Goal: Task Accomplishment & Management: Manage account settings

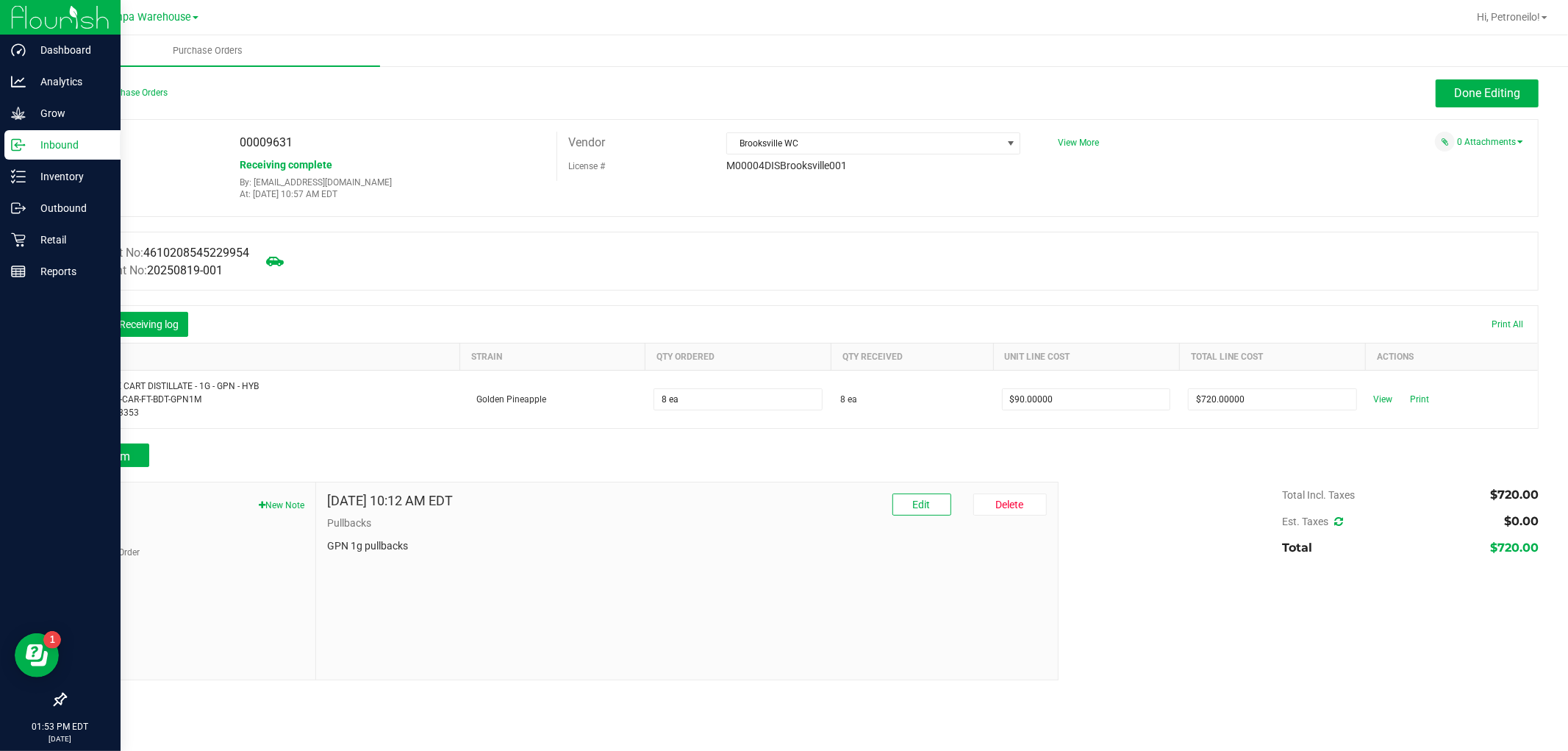
click at [61, 143] on p "Inbound" at bounding box center [70, 145] width 88 height 18
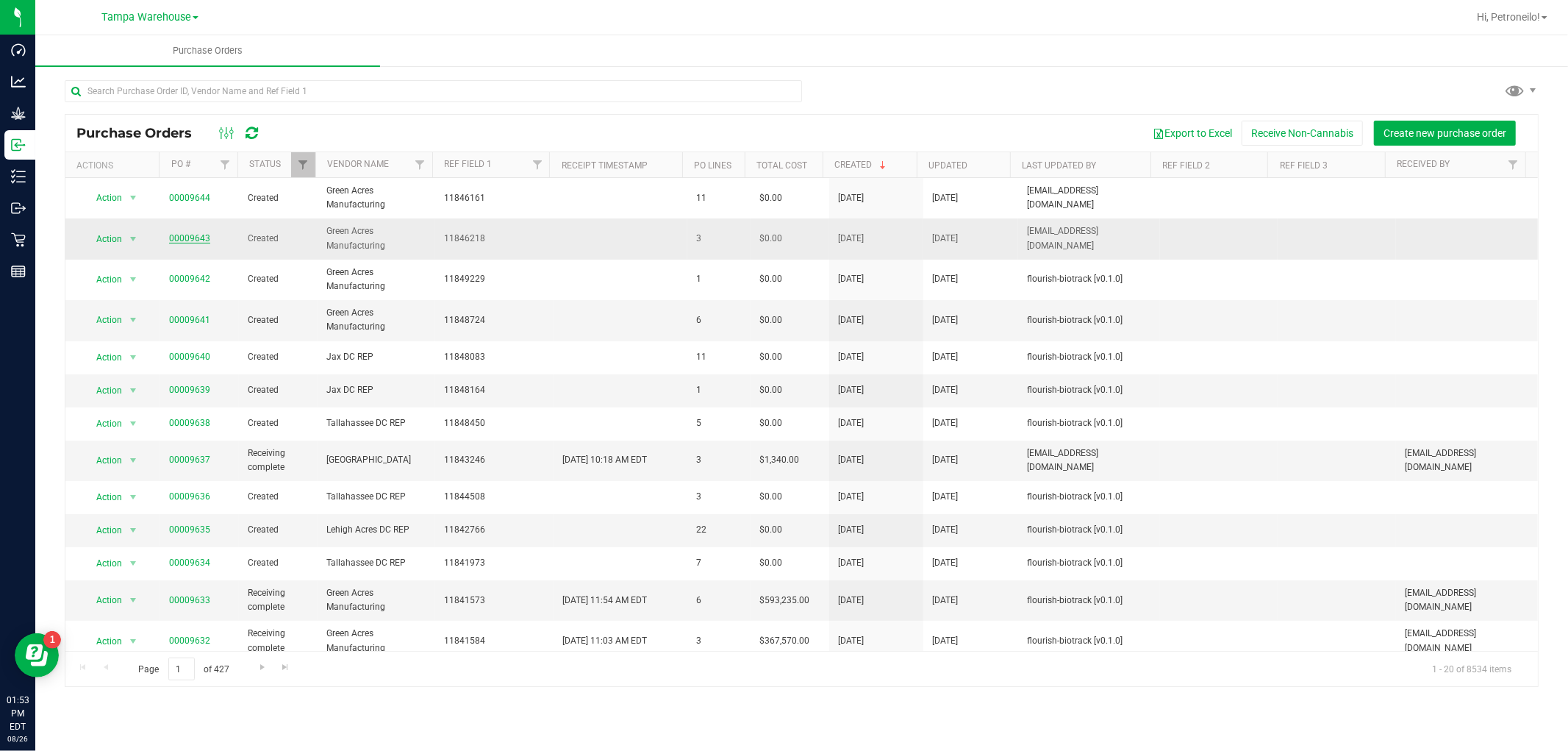
click at [204, 240] on link "00009643" at bounding box center [190, 238] width 42 height 11
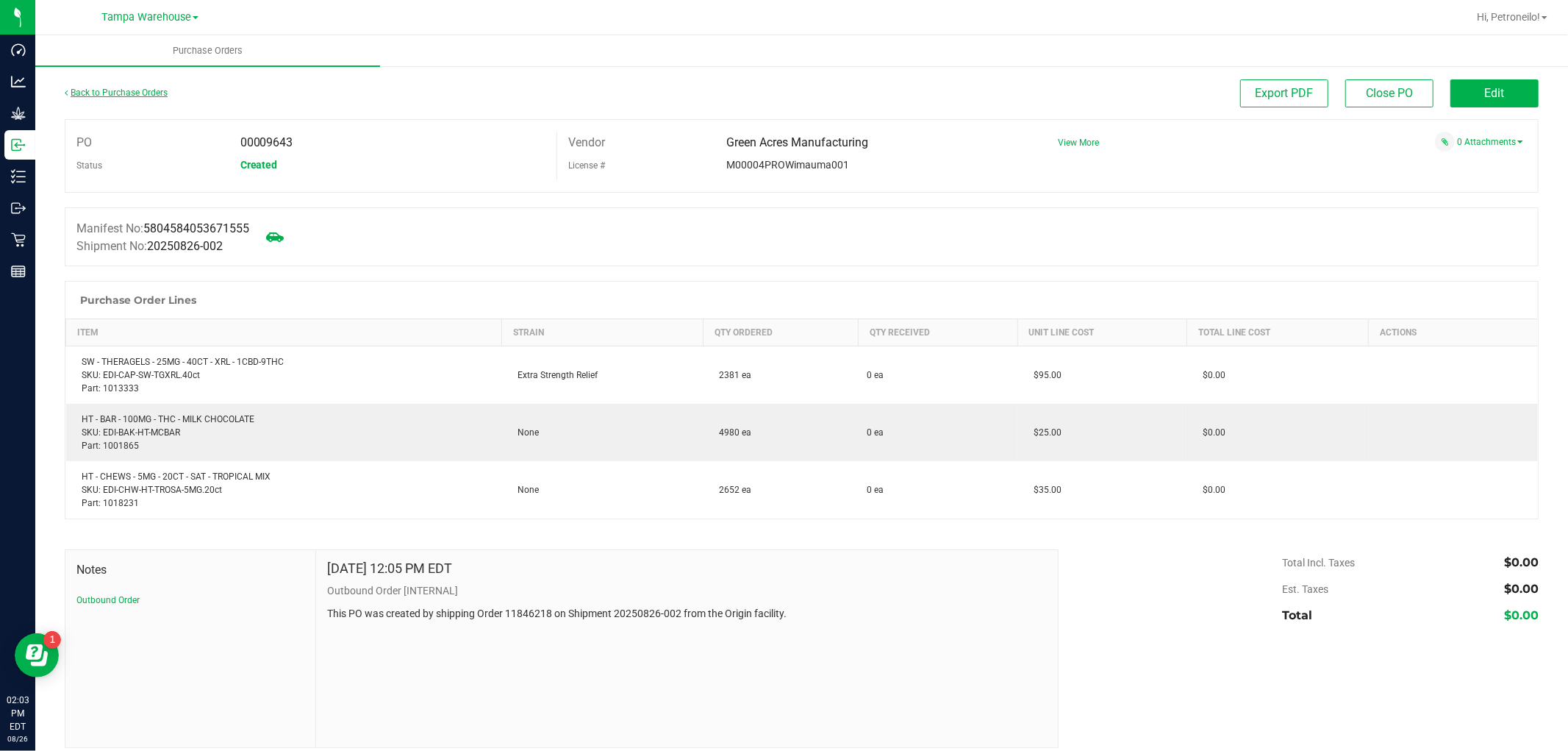
click at [138, 93] on link "Back to Purchase Orders" at bounding box center [116, 92] width 103 height 11
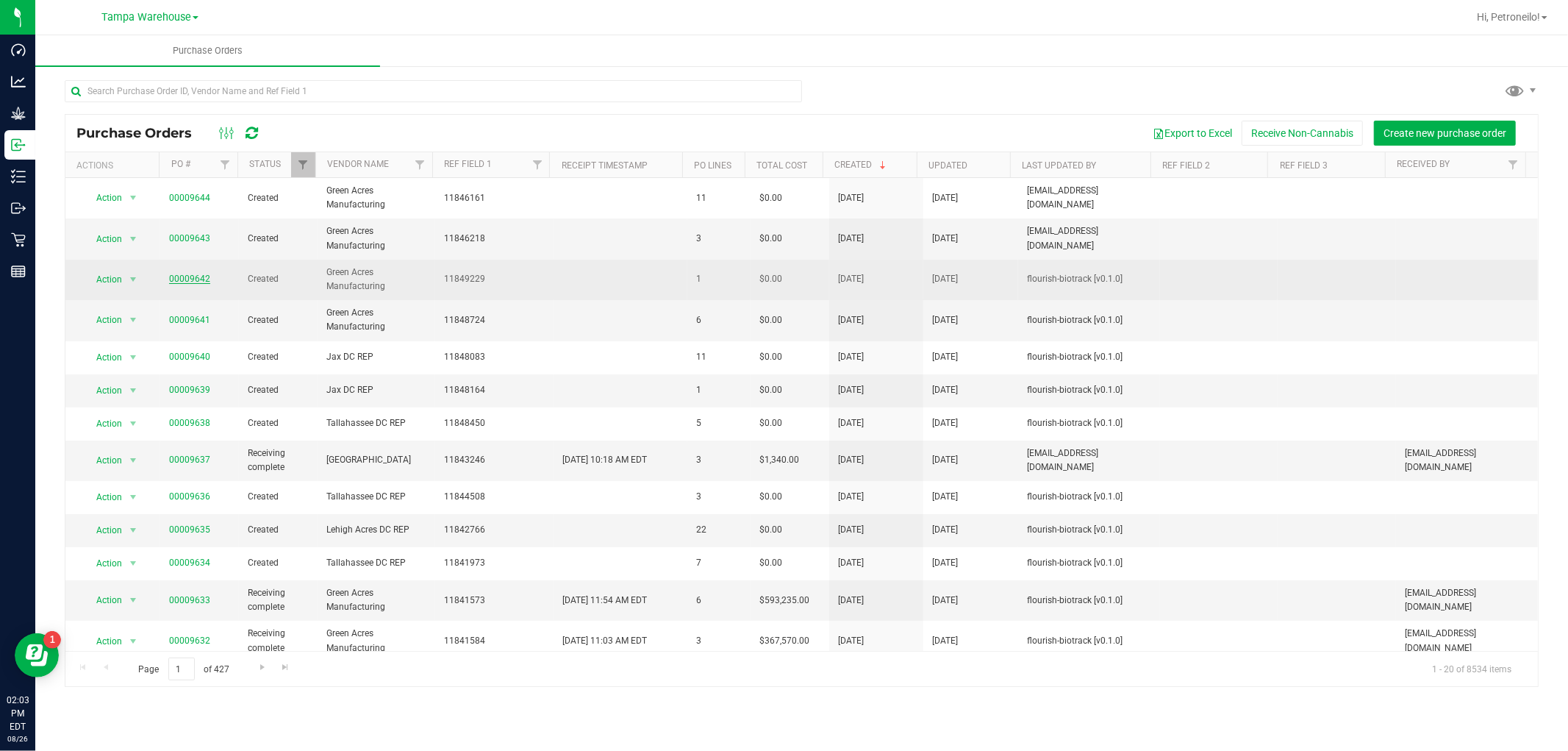
click at [192, 283] on link "00009642" at bounding box center [190, 279] width 42 height 11
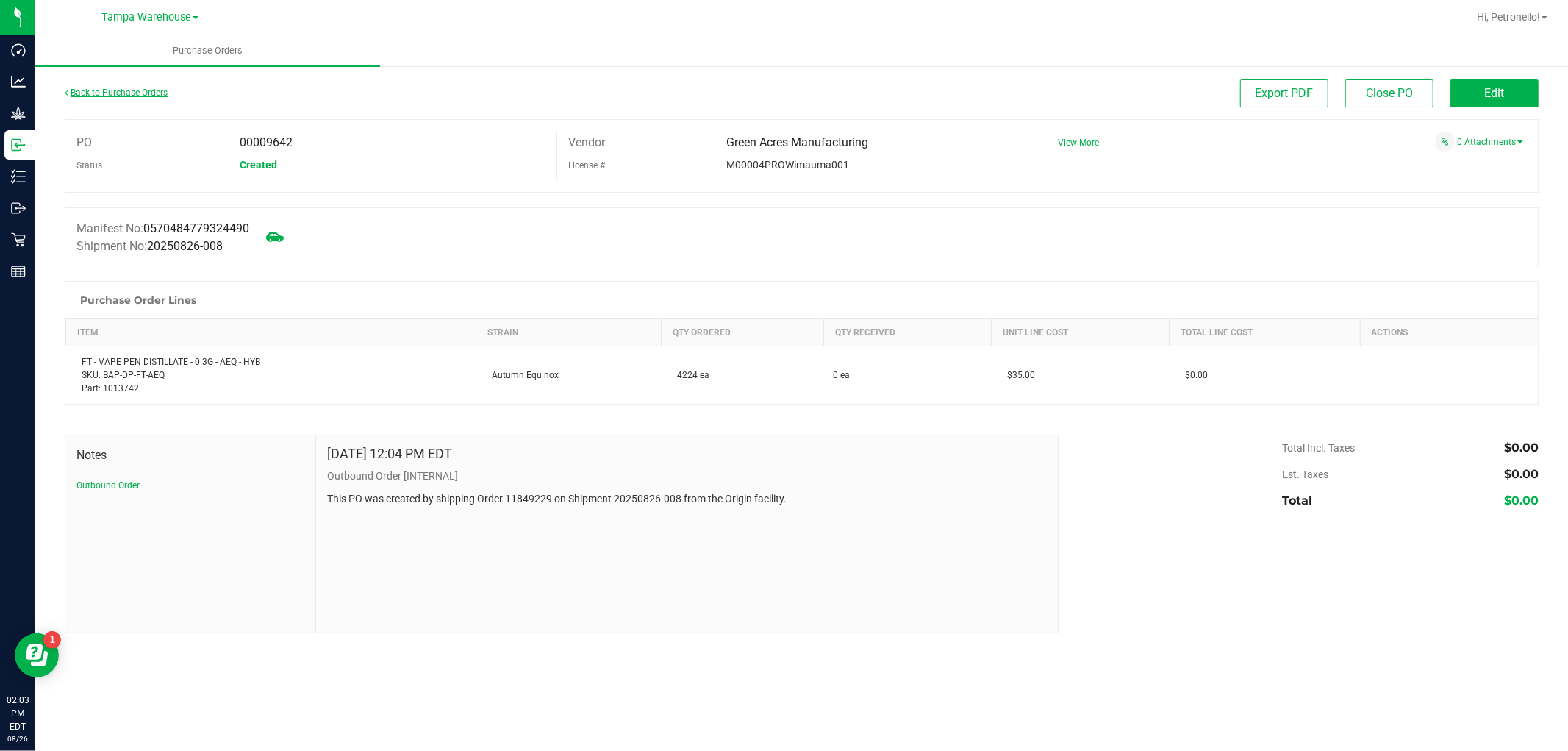
click at [145, 95] on link "Back to Purchase Orders" at bounding box center [116, 92] width 103 height 11
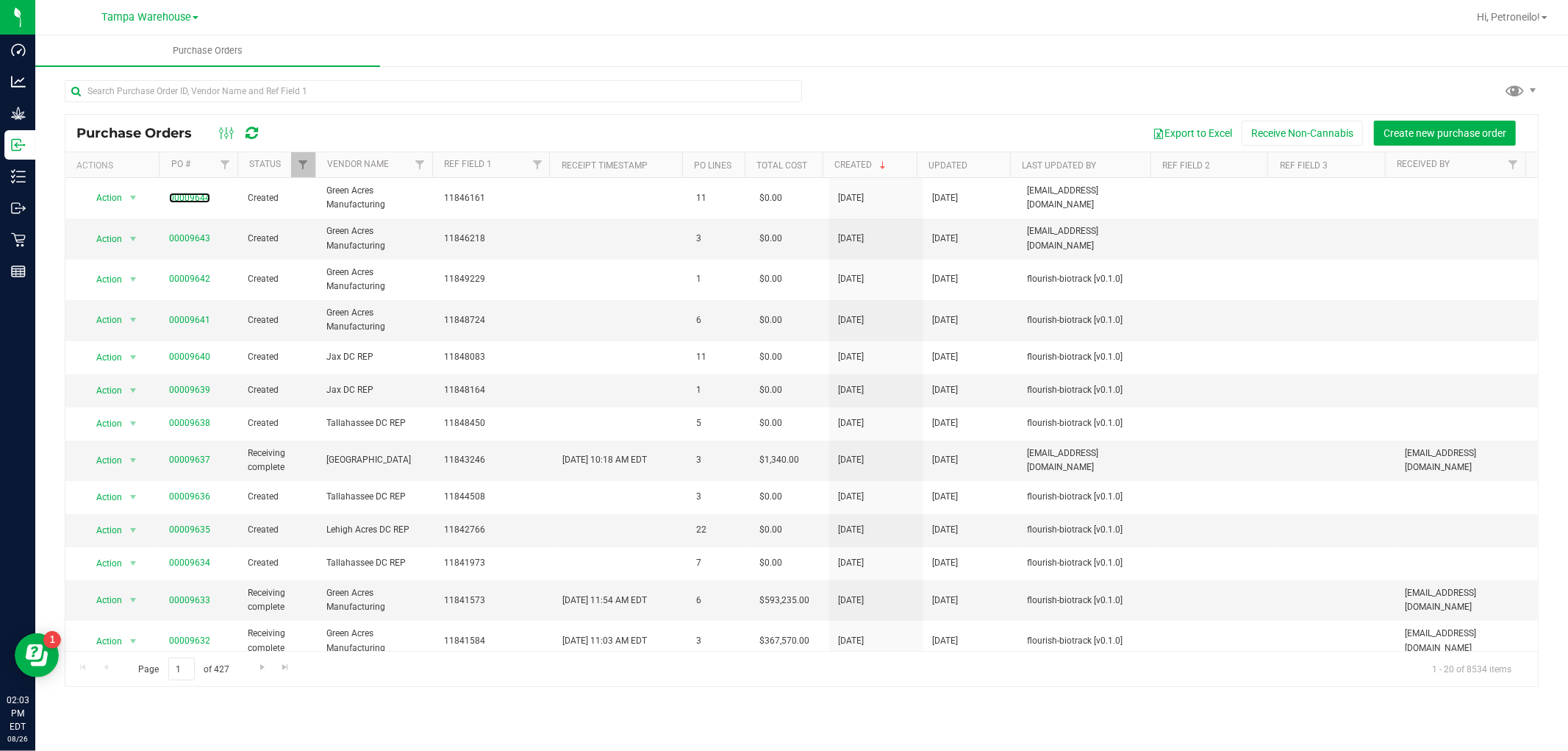
click at [186, 193] on link "00009644" at bounding box center [190, 197] width 42 height 11
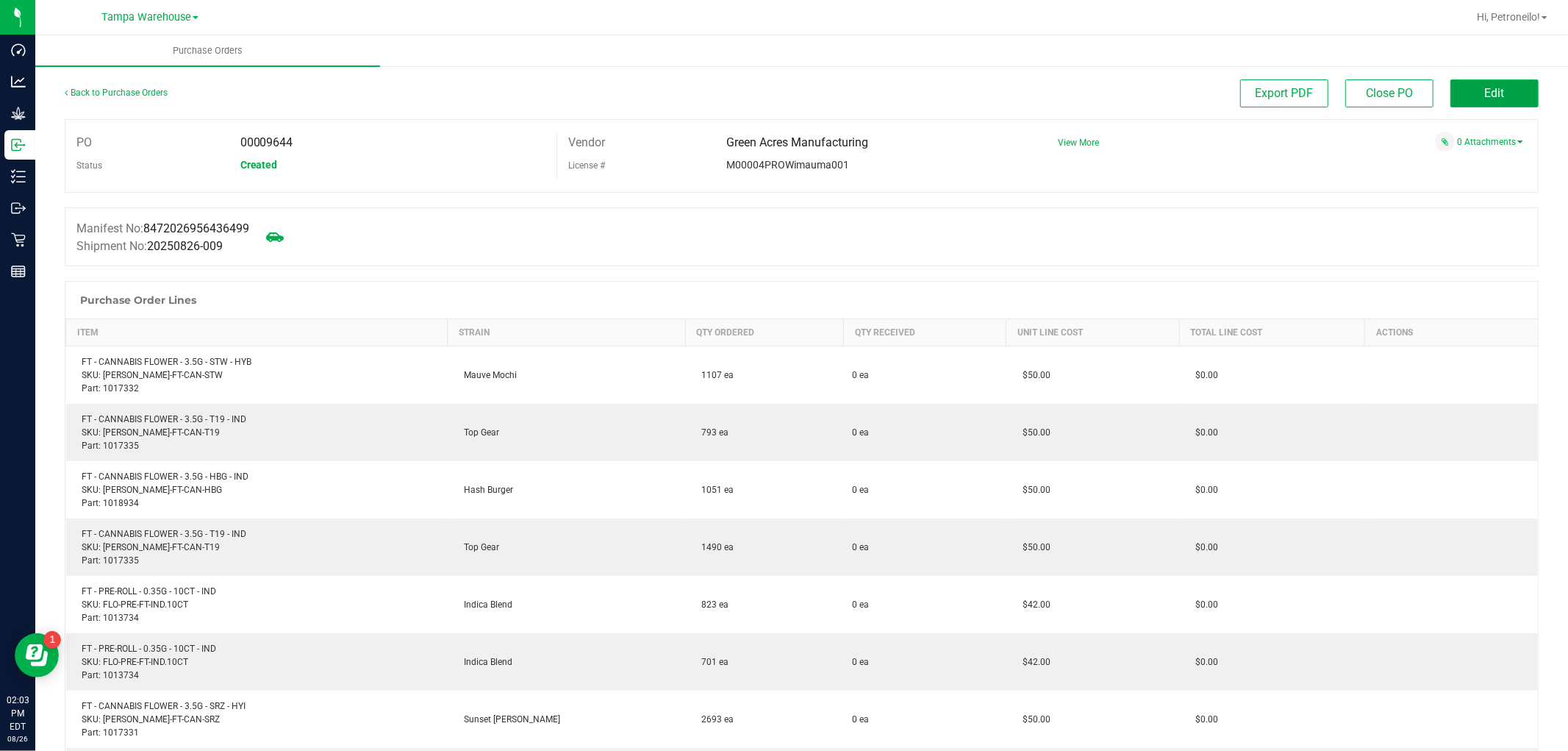
click at [1461, 87] on button "Edit" at bounding box center [1495, 93] width 88 height 28
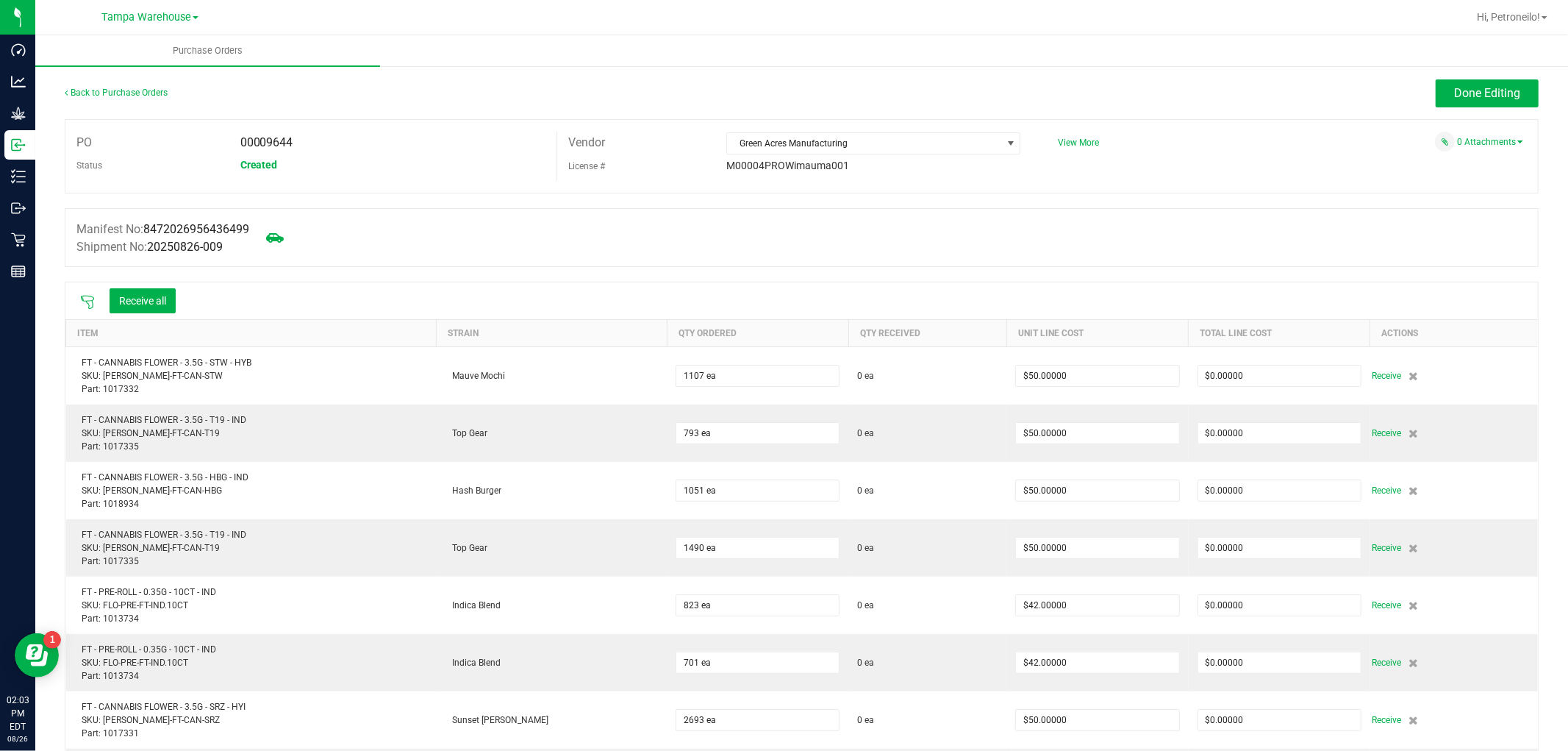
click at [91, 298] on icon at bounding box center [87, 302] width 15 height 15
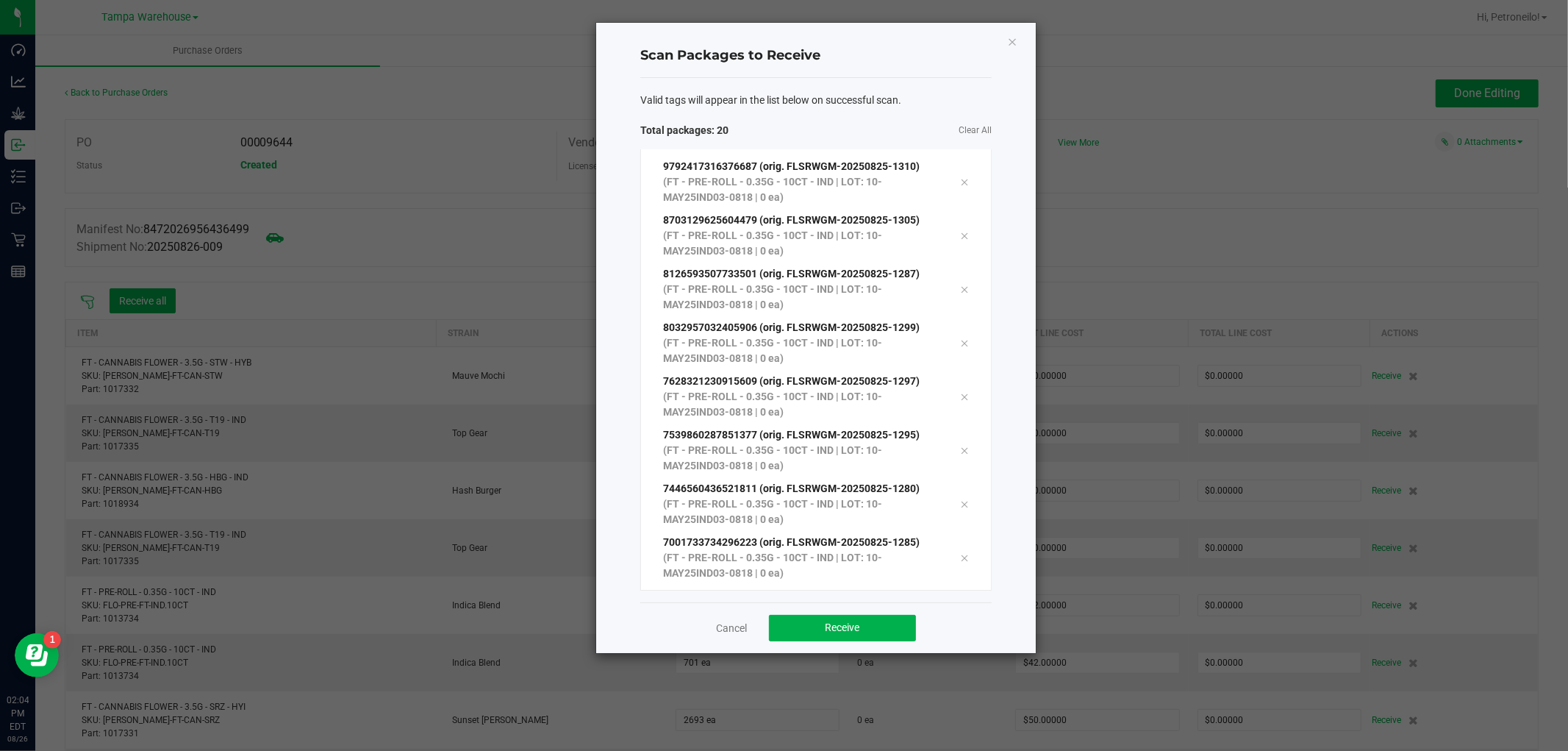
scroll to position [670, 0]
click at [844, 630] on span "Receive" at bounding box center [843, 627] width 34 height 11
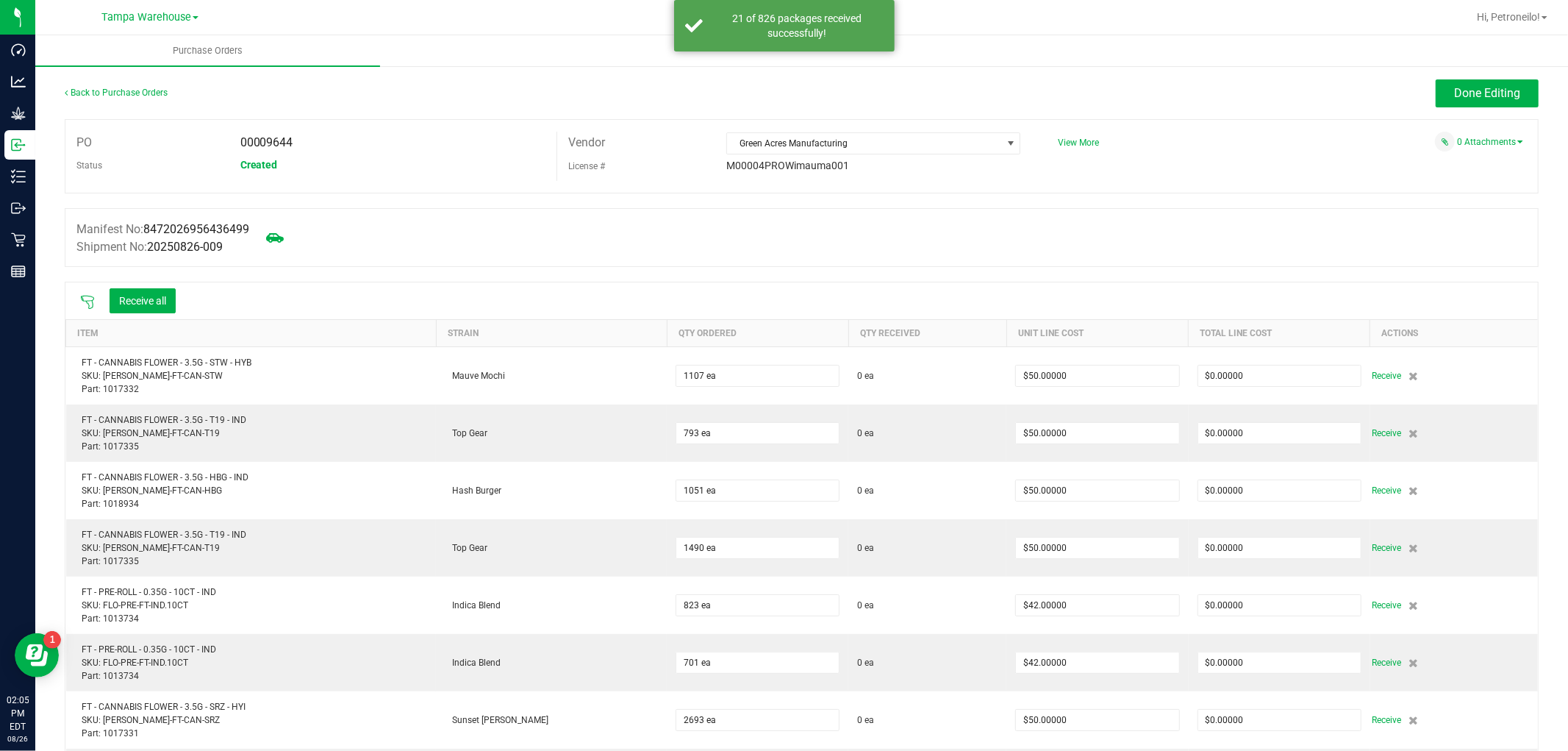
click at [88, 299] on icon at bounding box center [87, 302] width 15 height 15
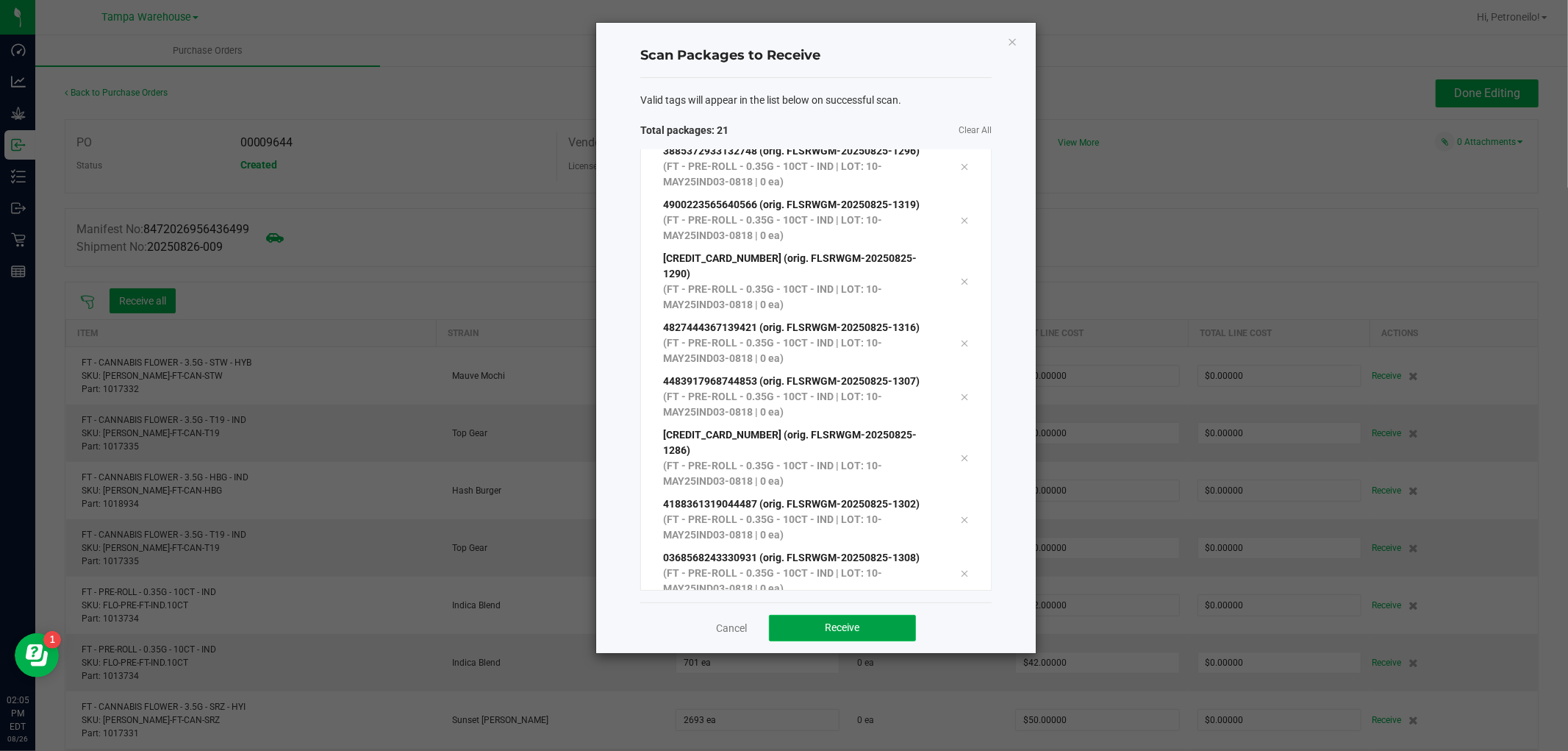
click at [817, 639] on button "Receive" at bounding box center [842, 628] width 147 height 26
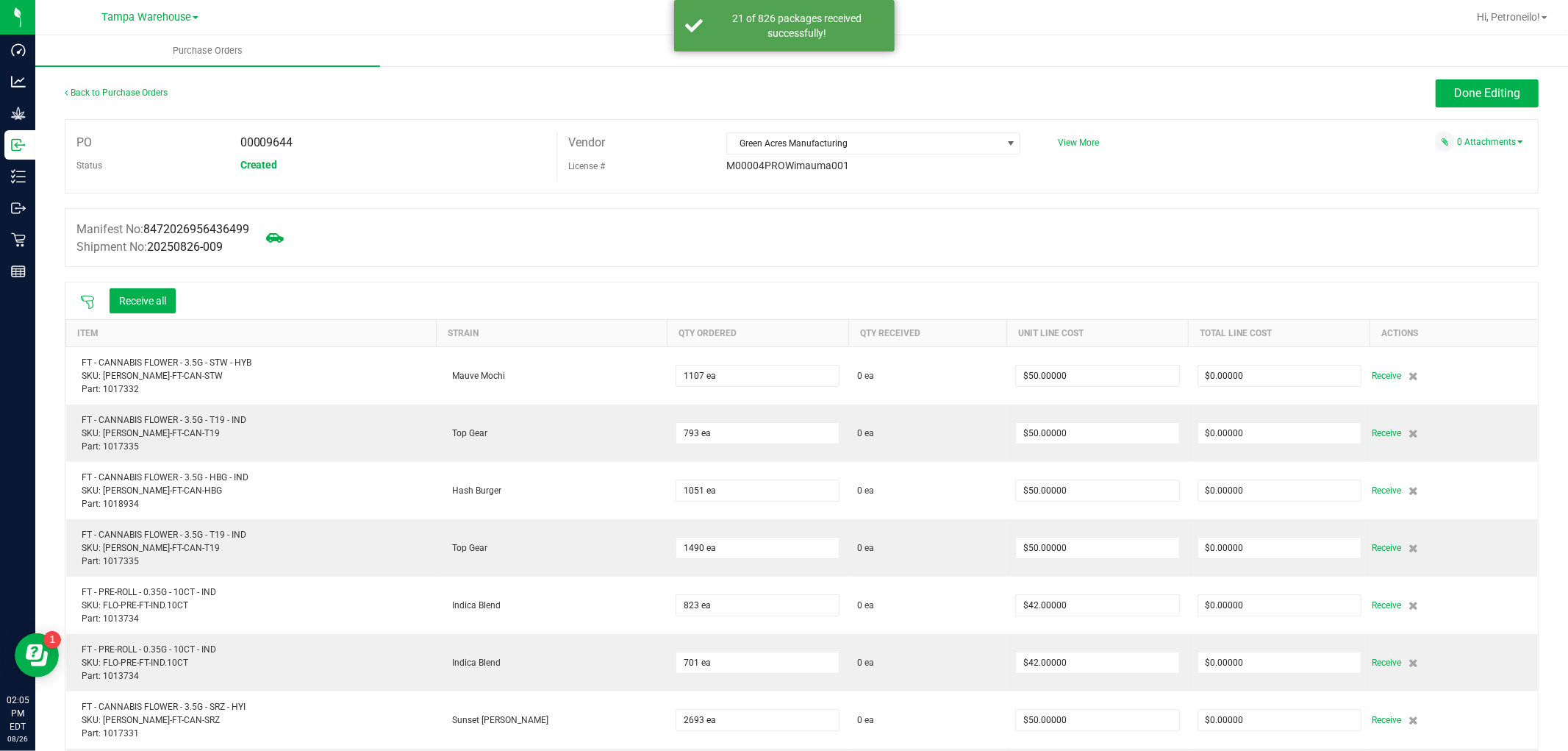
click at [89, 303] on icon at bounding box center [87, 302] width 15 height 15
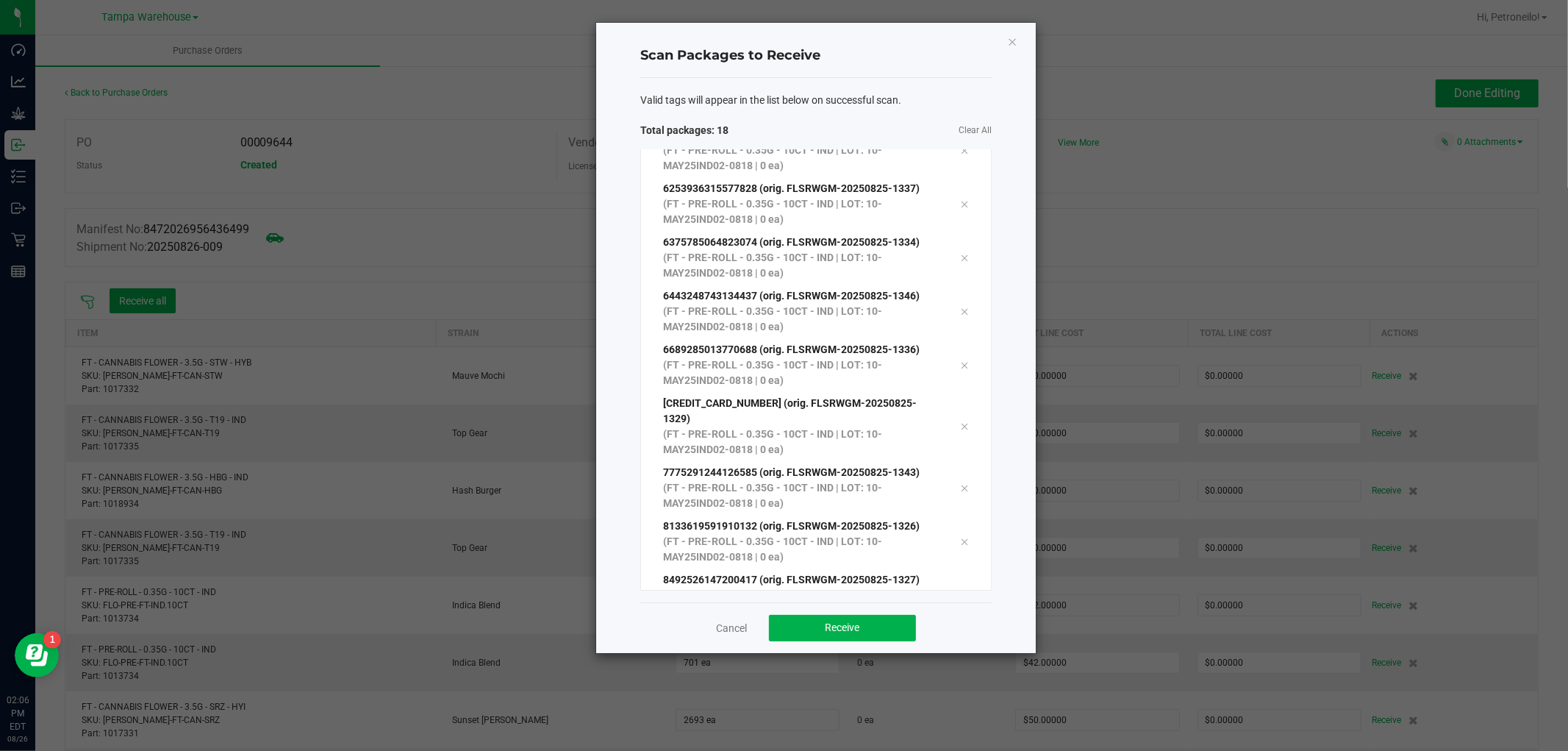
scroll to position [509, 0]
click at [854, 623] on span "Receive" at bounding box center [843, 627] width 34 height 11
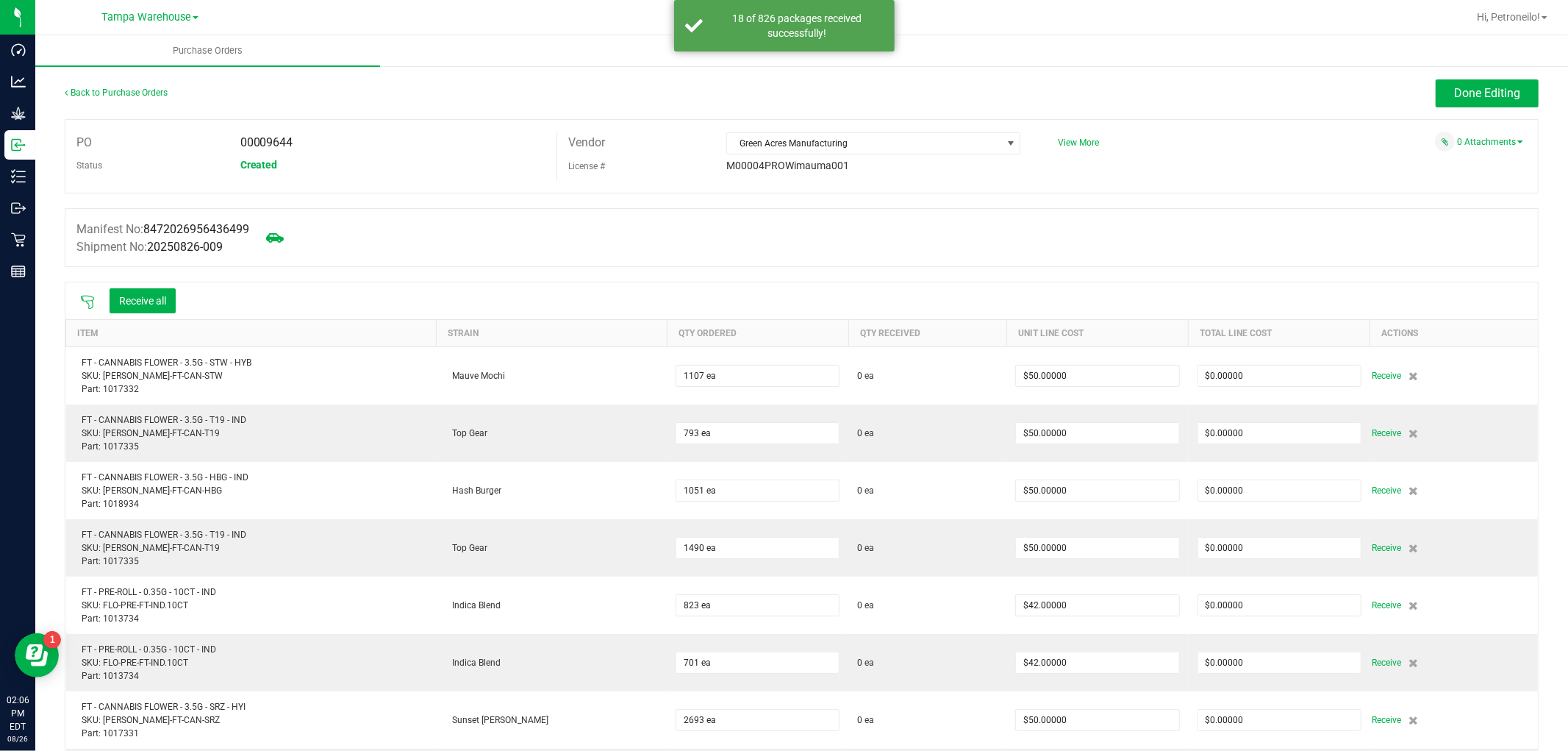
click at [88, 304] on icon at bounding box center [87, 302] width 15 height 15
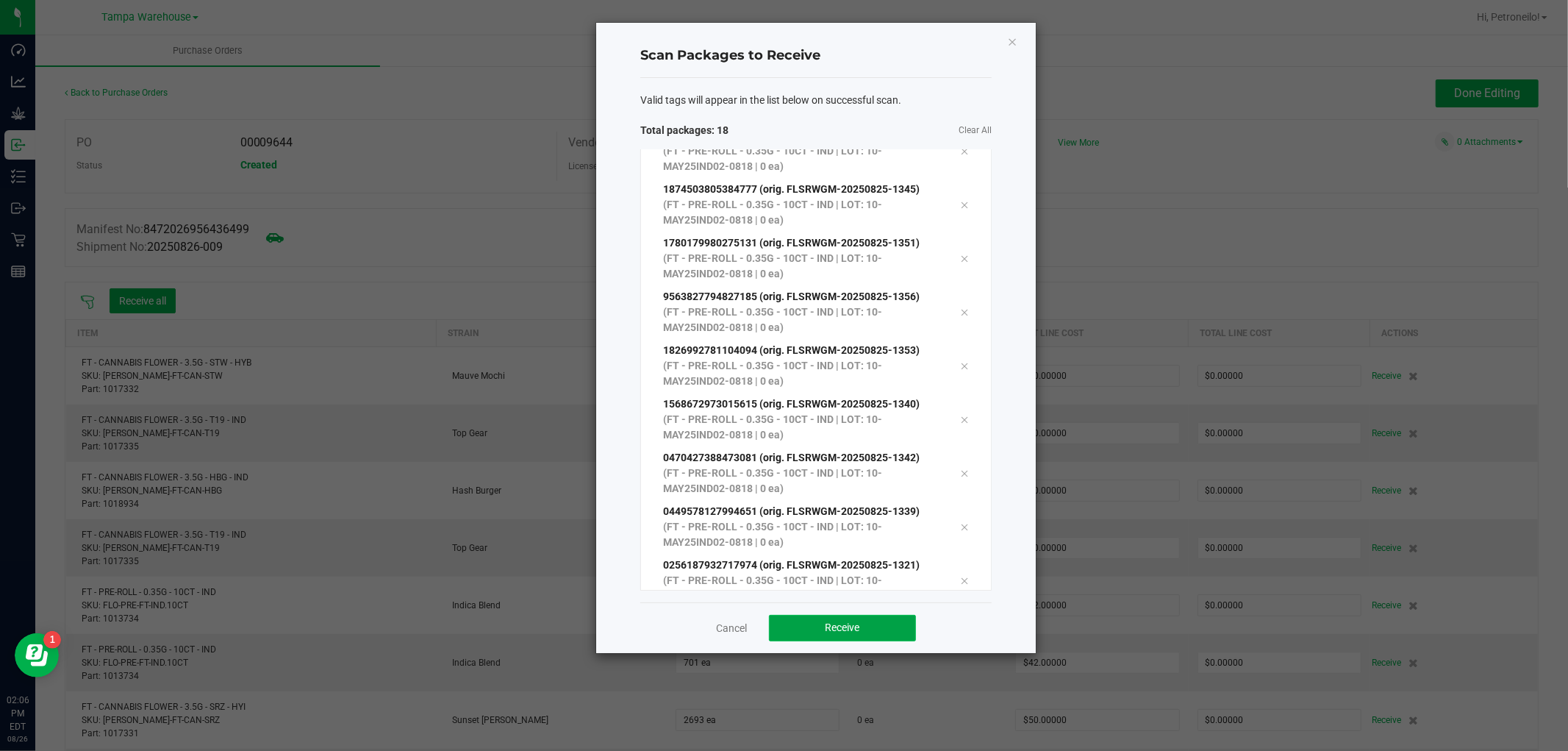
click at [791, 617] on button "Receive" at bounding box center [842, 628] width 147 height 26
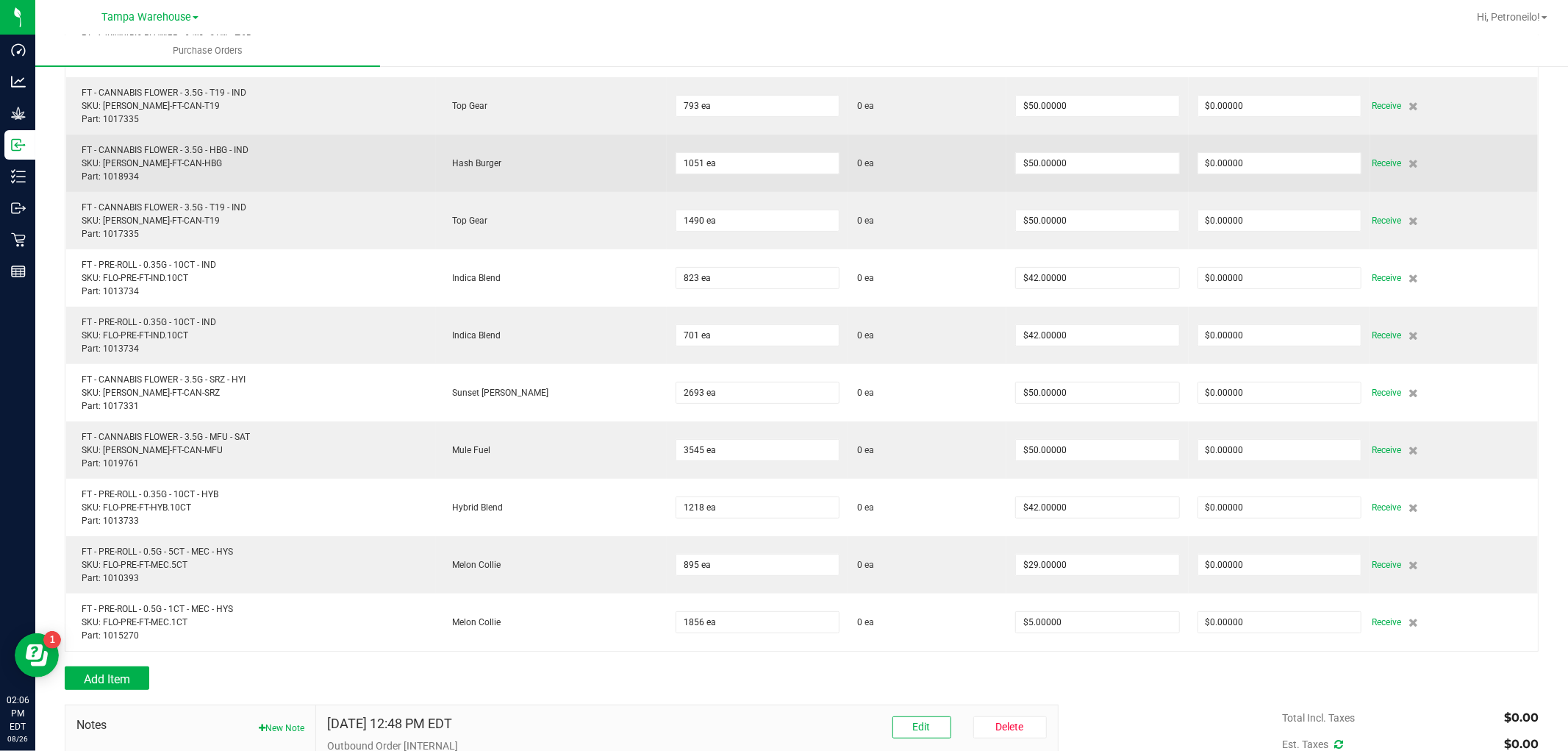
scroll to position [408, 0]
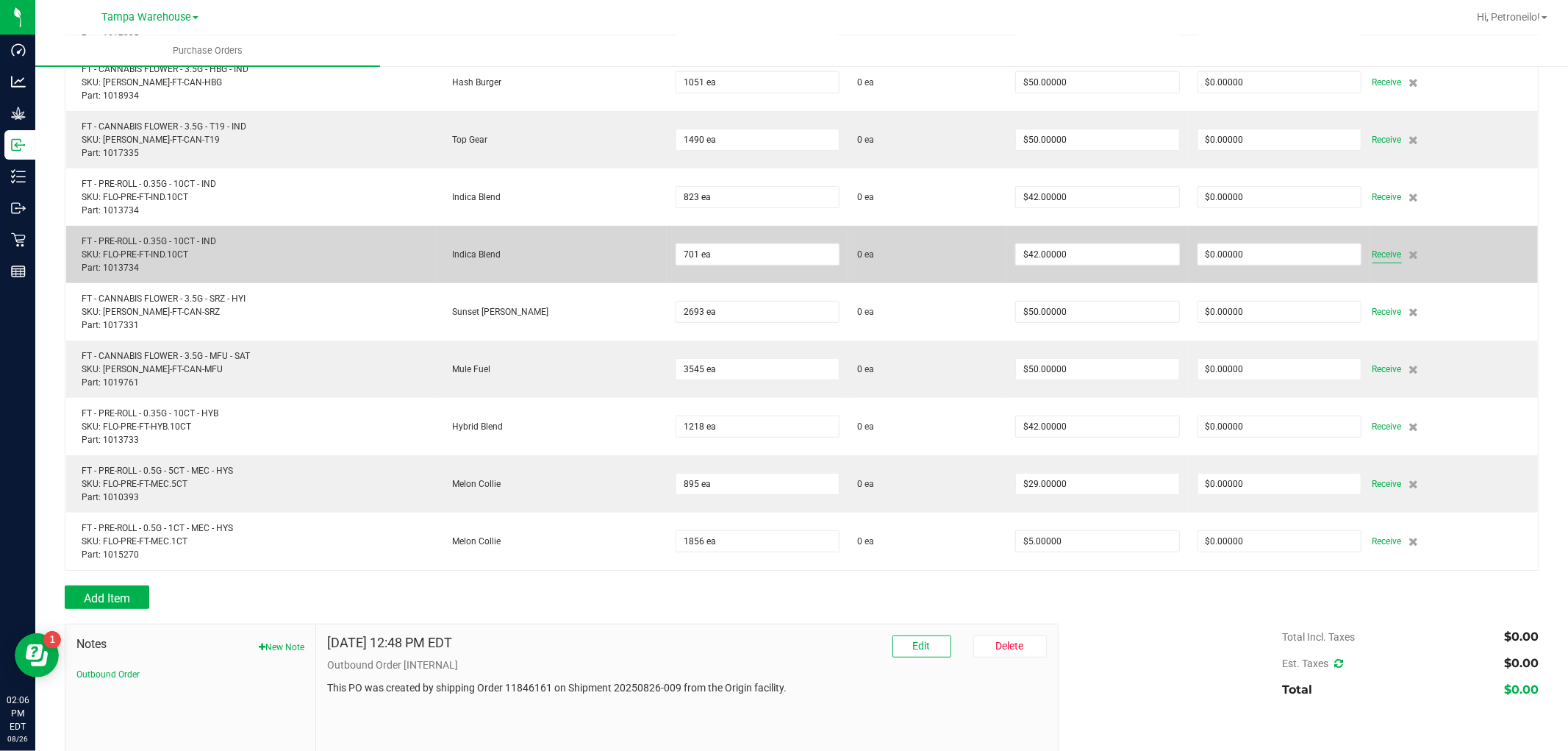
click at [1373, 253] on span "Receive" at bounding box center [1387, 254] width 29 height 18
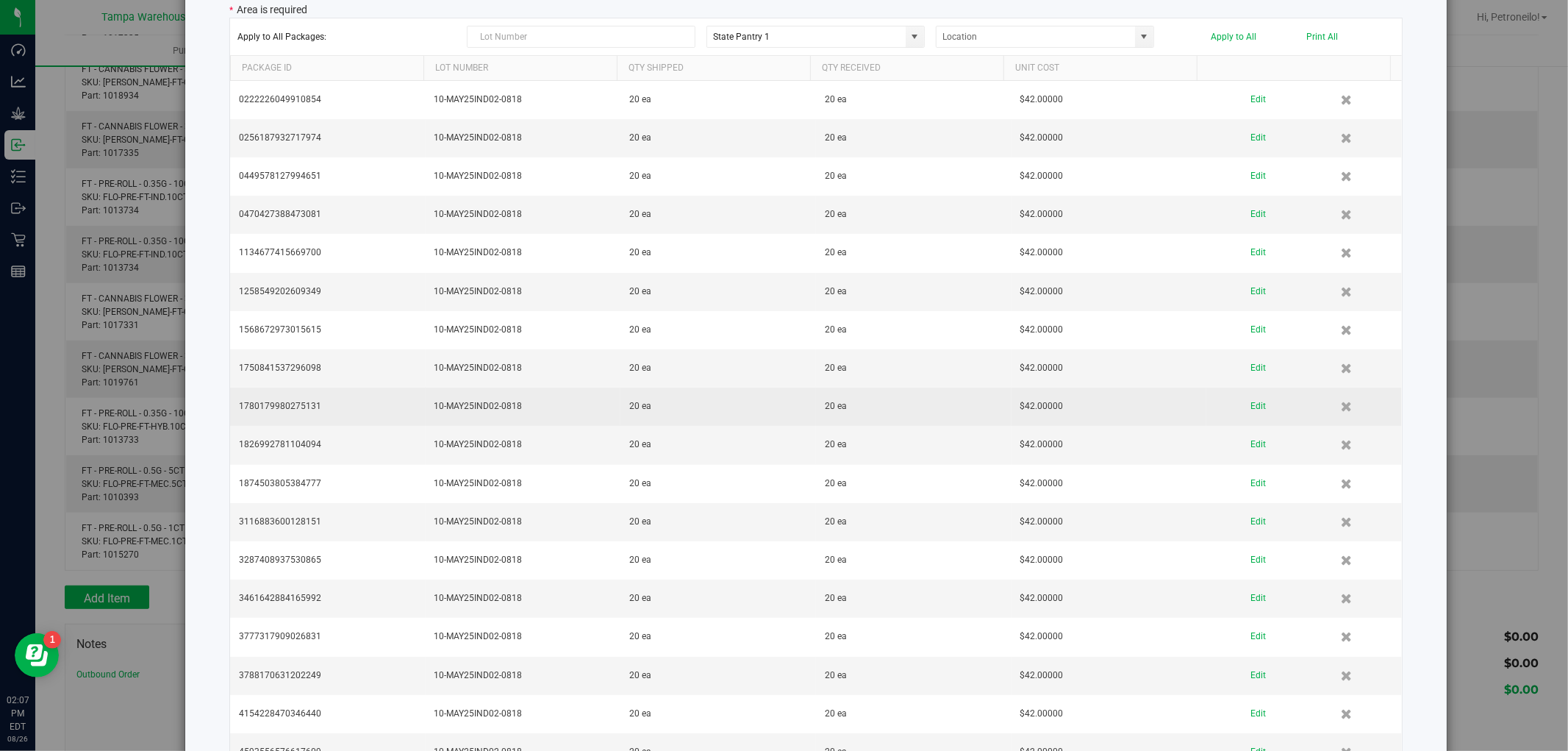
scroll to position [0, 0]
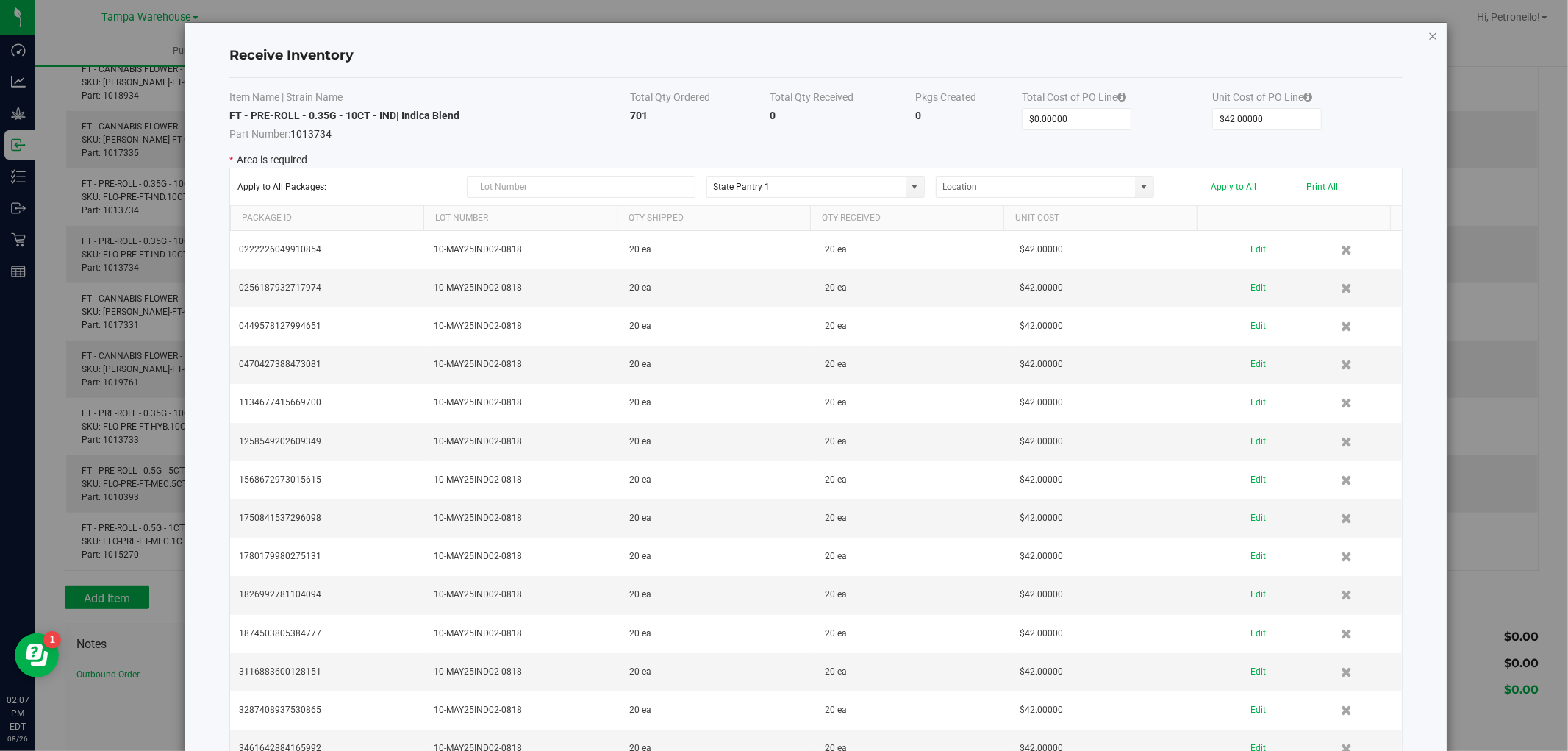
click at [1429, 34] on icon "Close modal" at bounding box center [1434, 35] width 11 height 18
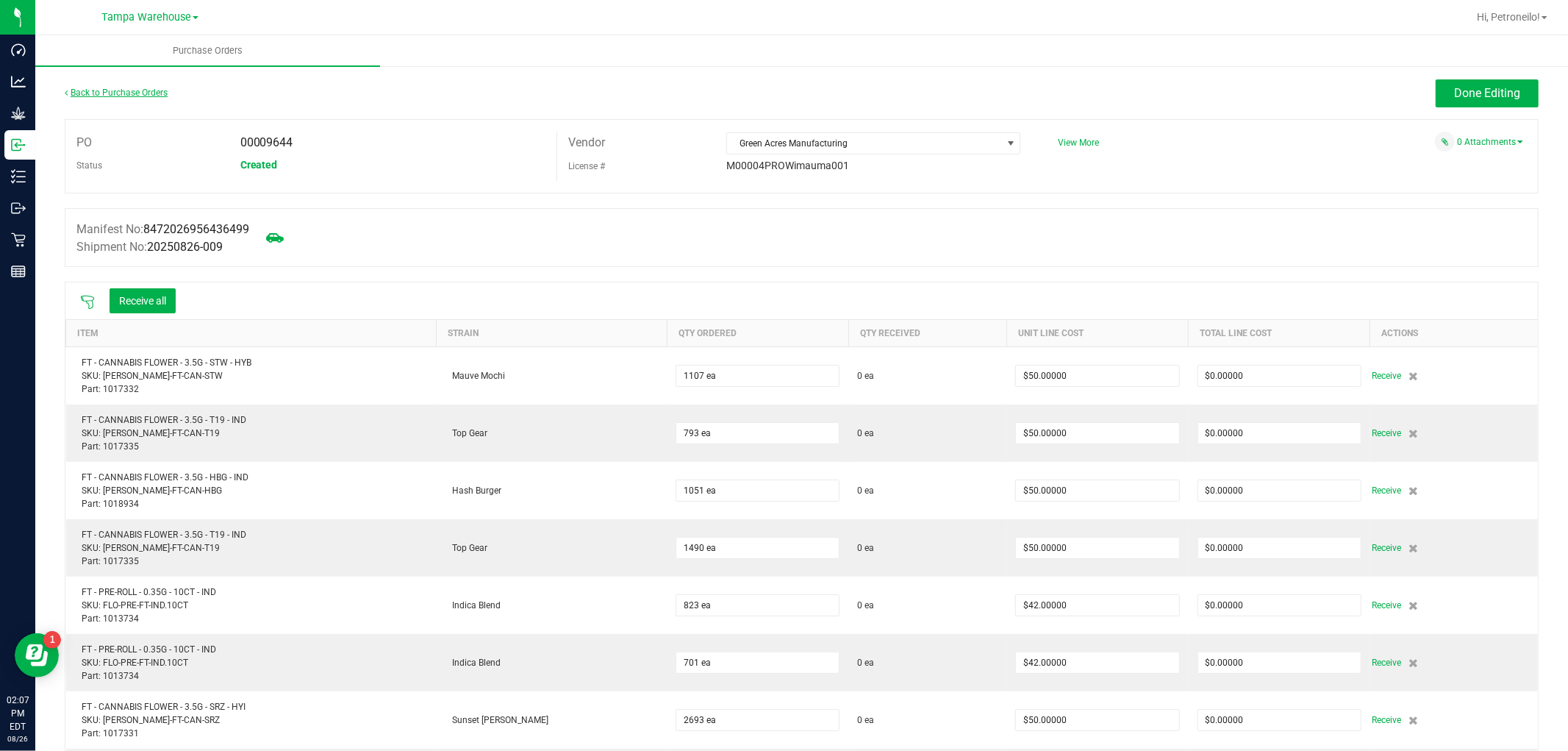
click at [93, 90] on link "Back to Purchase Orders" at bounding box center [116, 92] width 103 height 11
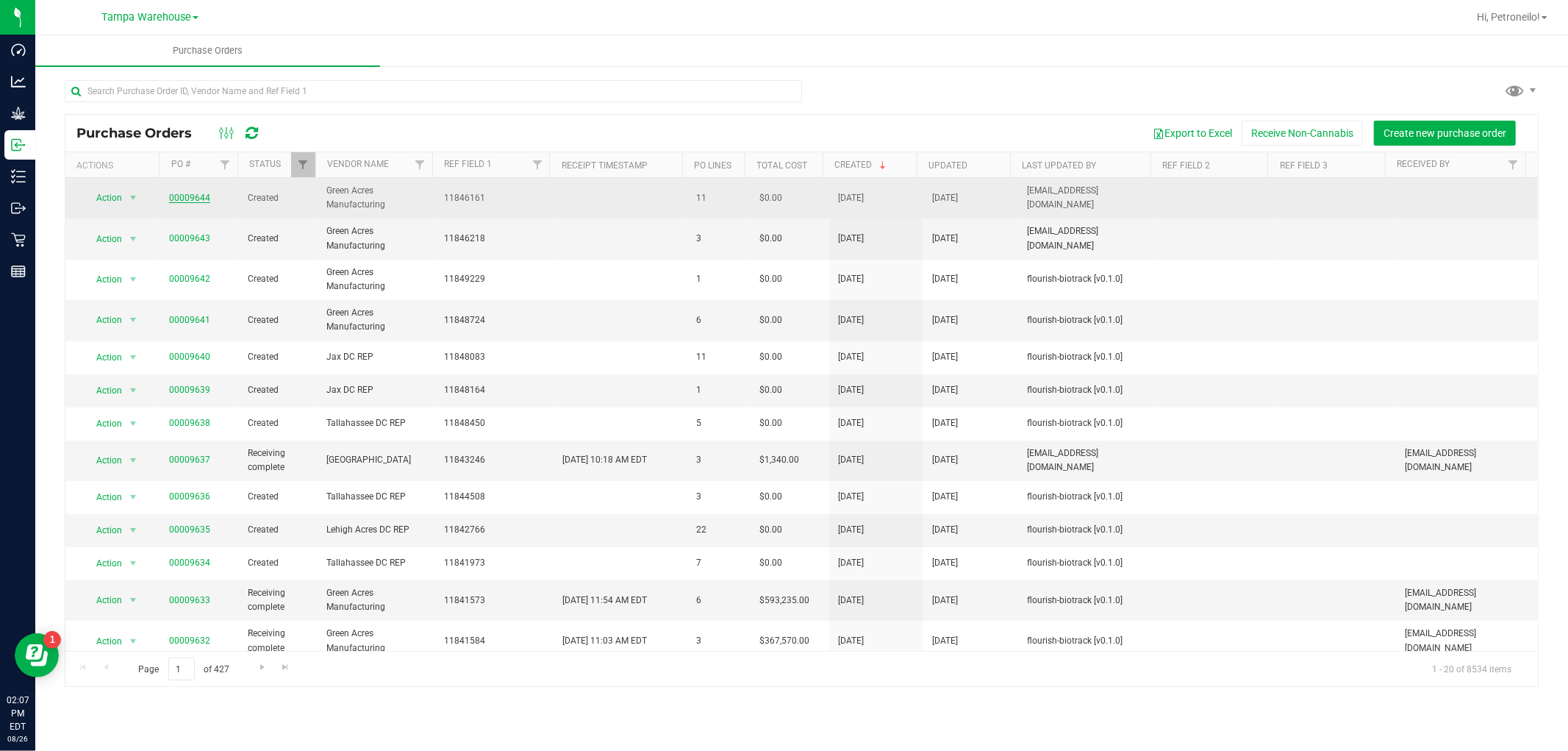
click at [199, 200] on link "00009644" at bounding box center [190, 197] width 42 height 11
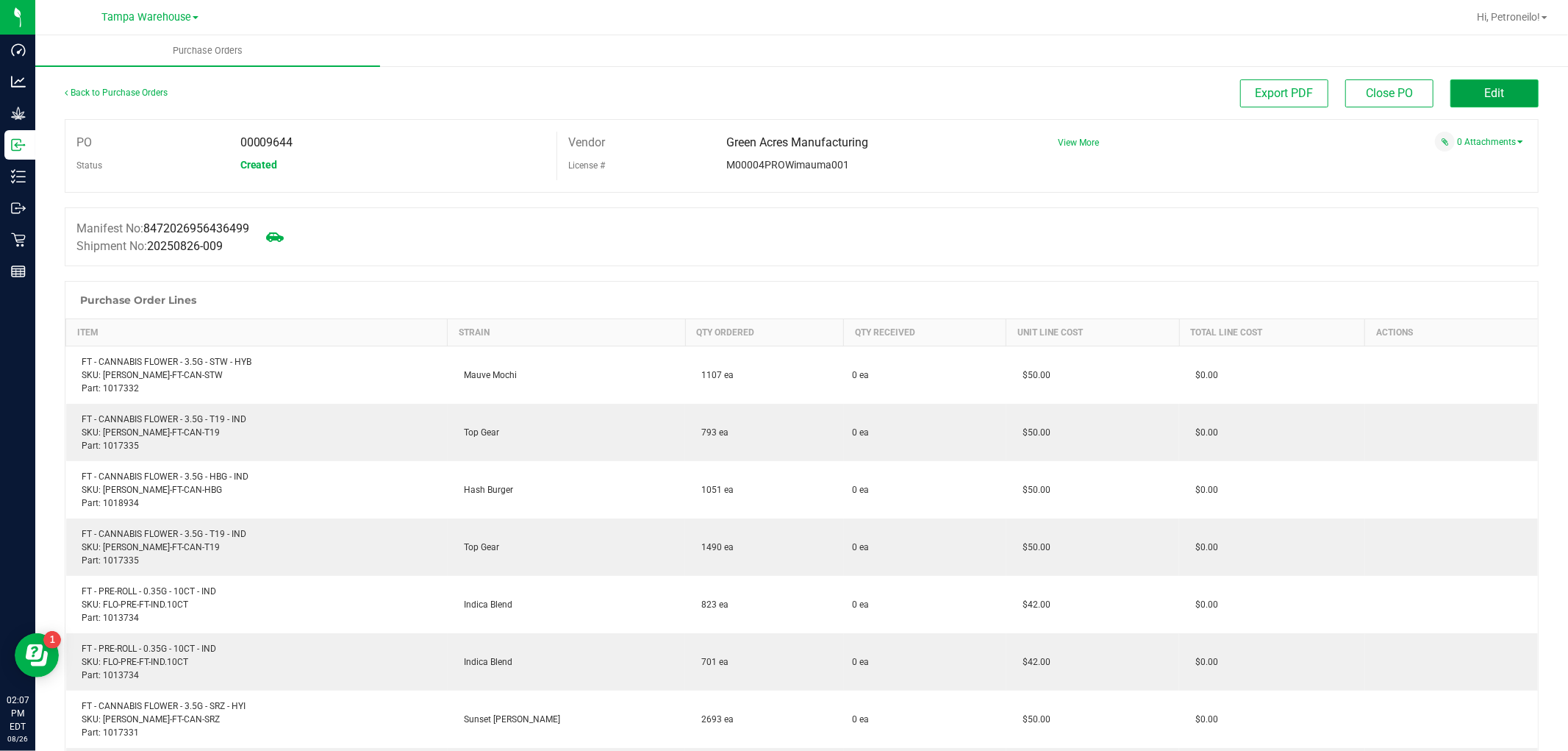
click at [1453, 98] on button "Edit" at bounding box center [1495, 93] width 88 height 28
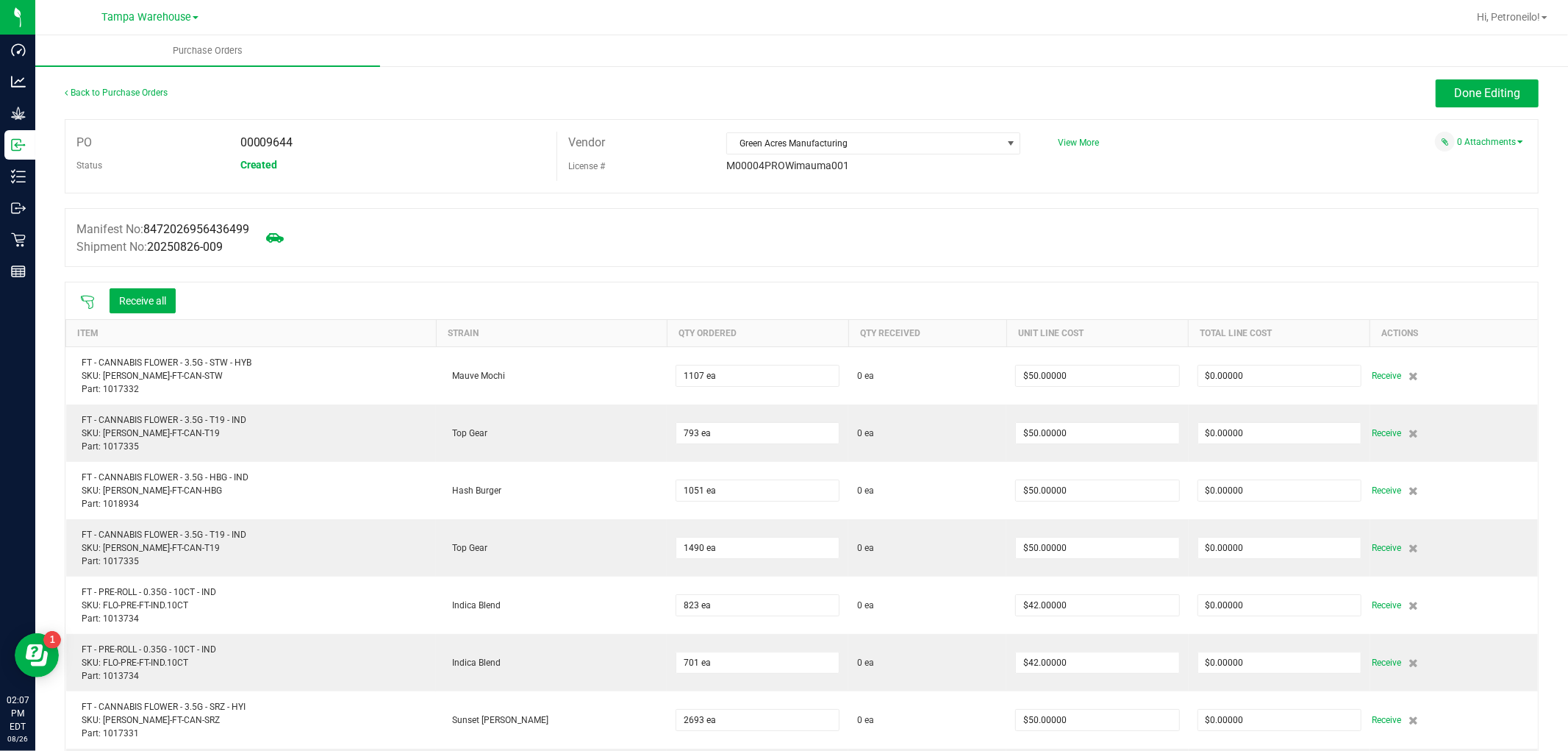
click at [86, 306] on icon at bounding box center [87, 302] width 15 height 15
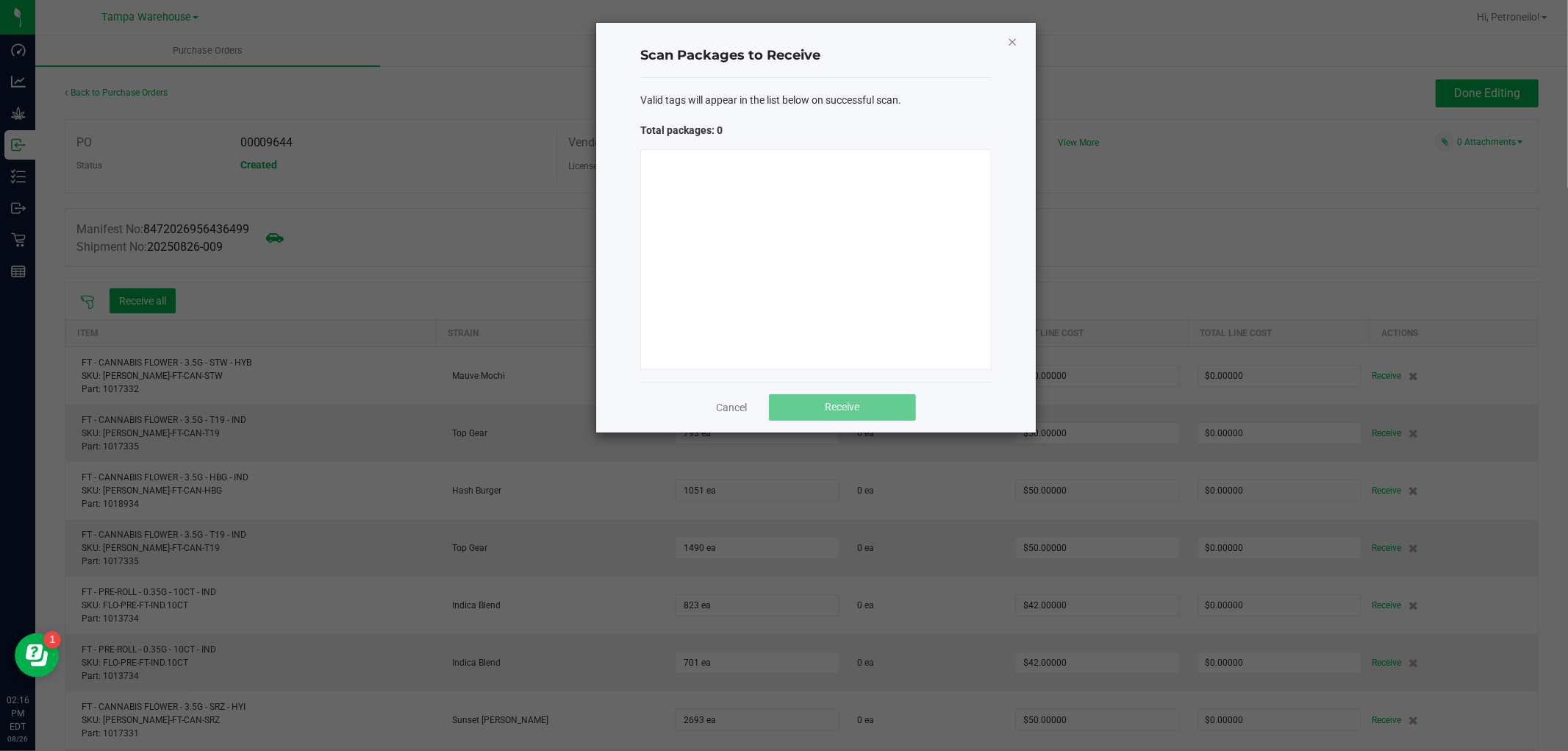
click at [1012, 42] on icon "Close" at bounding box center [1012, 42] width 11 height 18
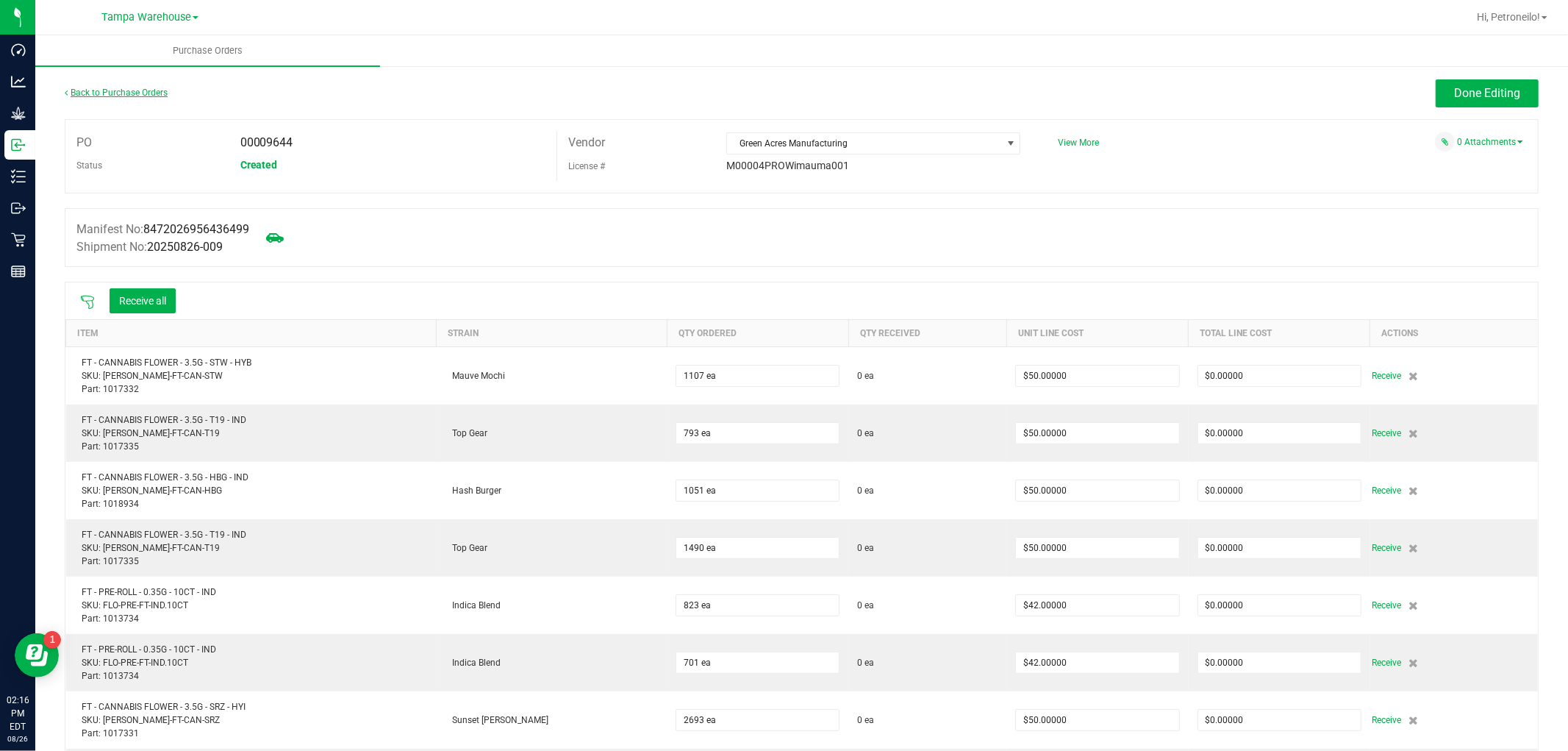
click at [138, 89] on link "Back to Purchase Orders" at bounding box center [116, 92] width 103 height 11
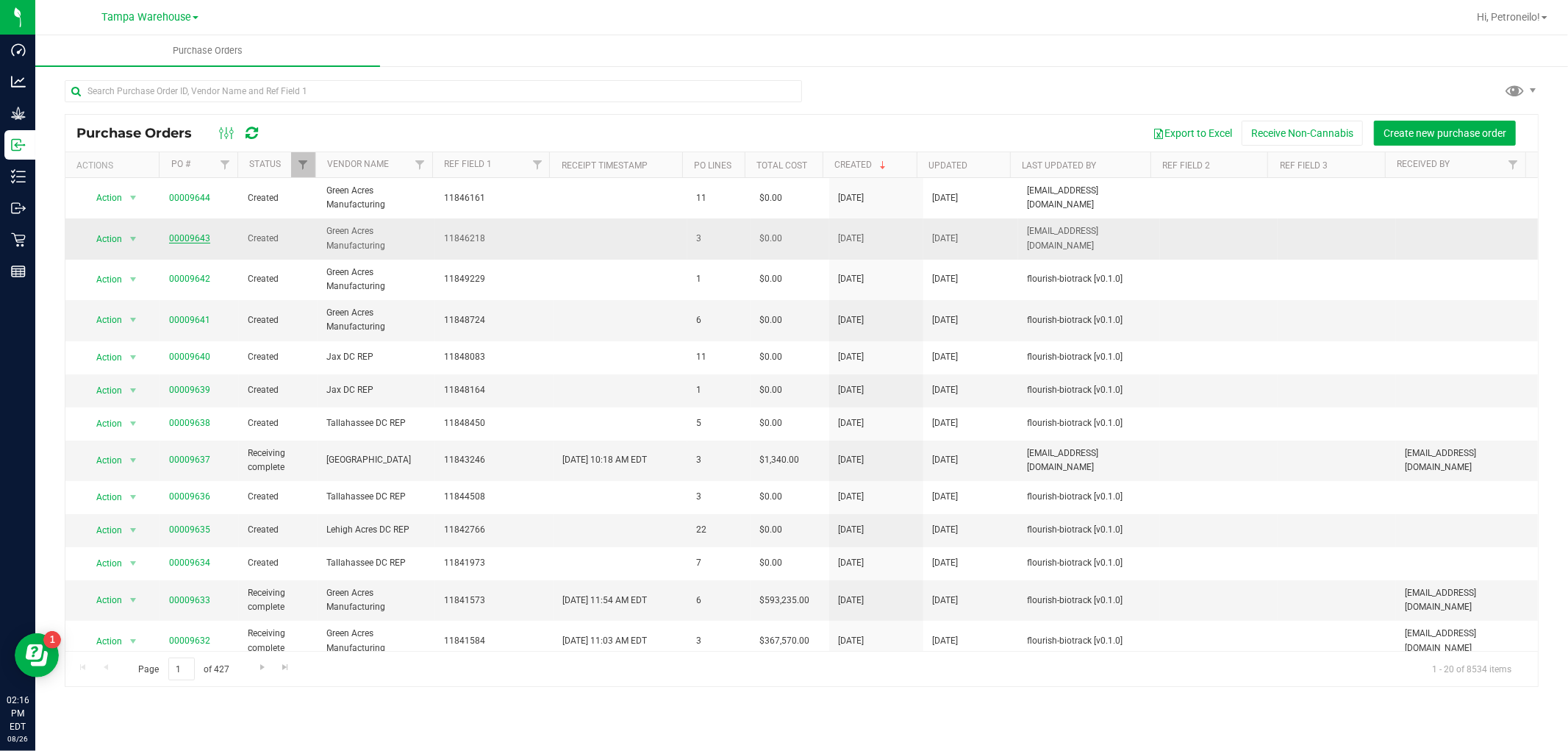
click at [185, 241] on link "00009643" at bounding box center [190, 238] width 42 height 11
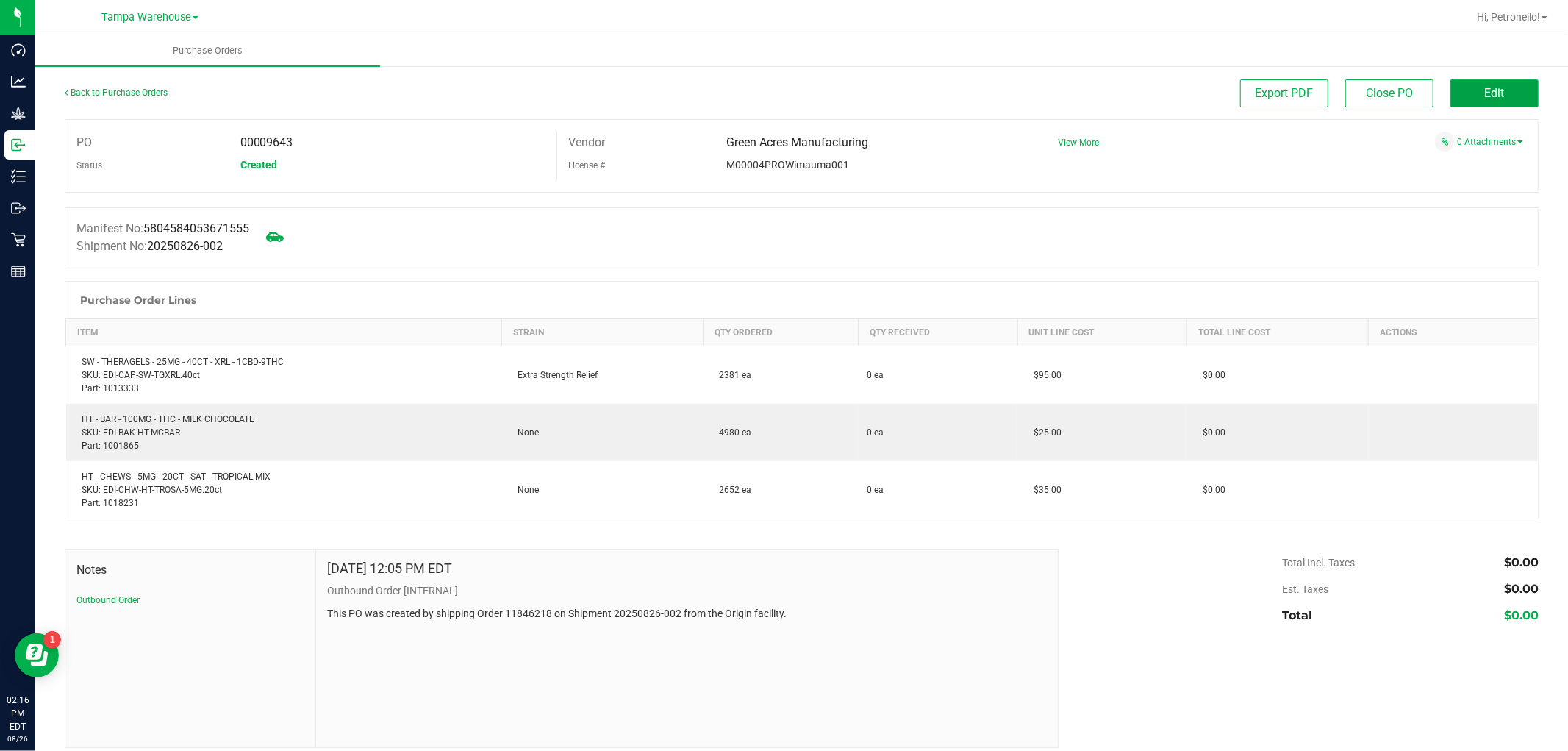
click at [1456, 94] on button "Edit" at bounding box center [1495, 93] width 88 height 28
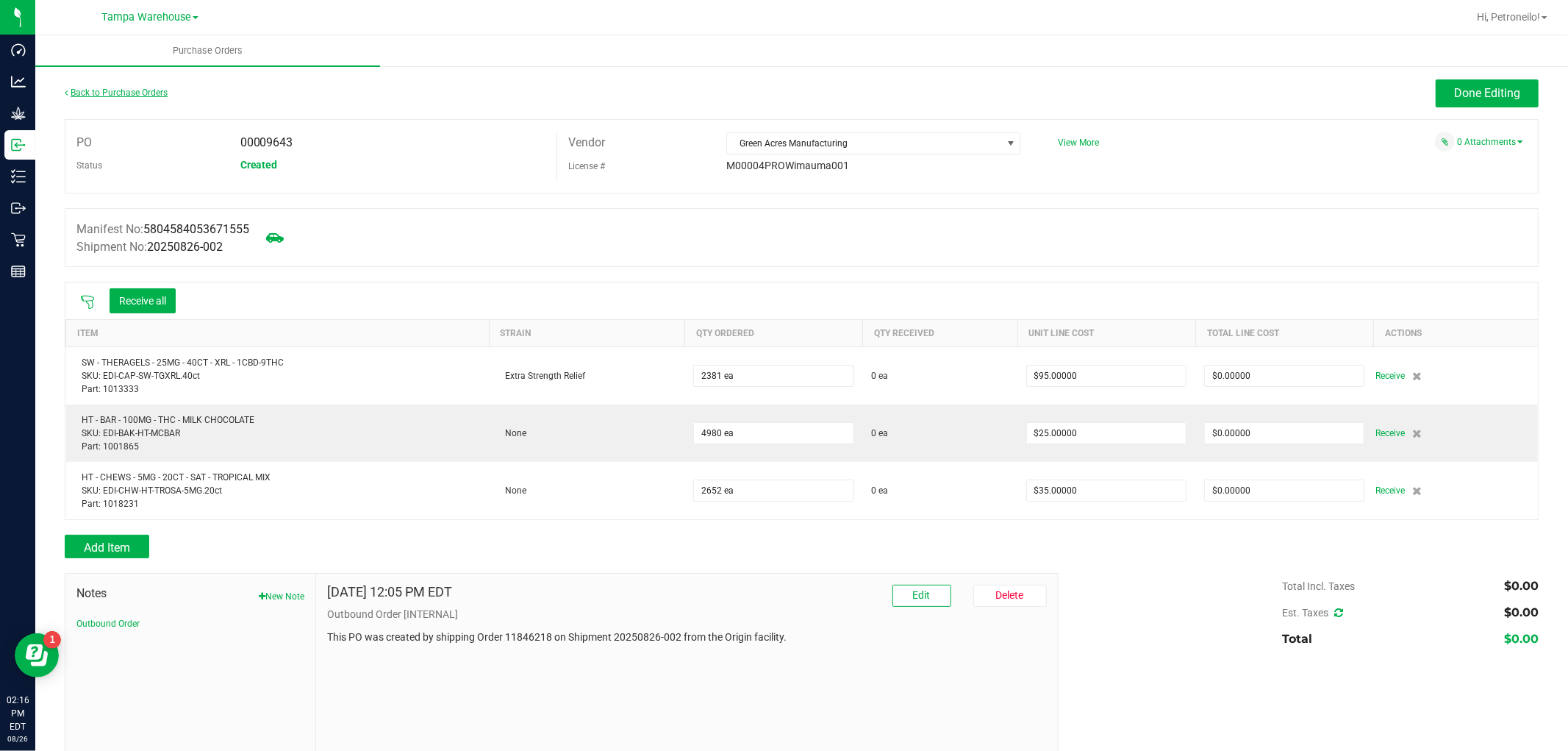
click at [148, 90] on link "Back to Purchase Orders" at bounding box center [116, 92] width 103 height 11
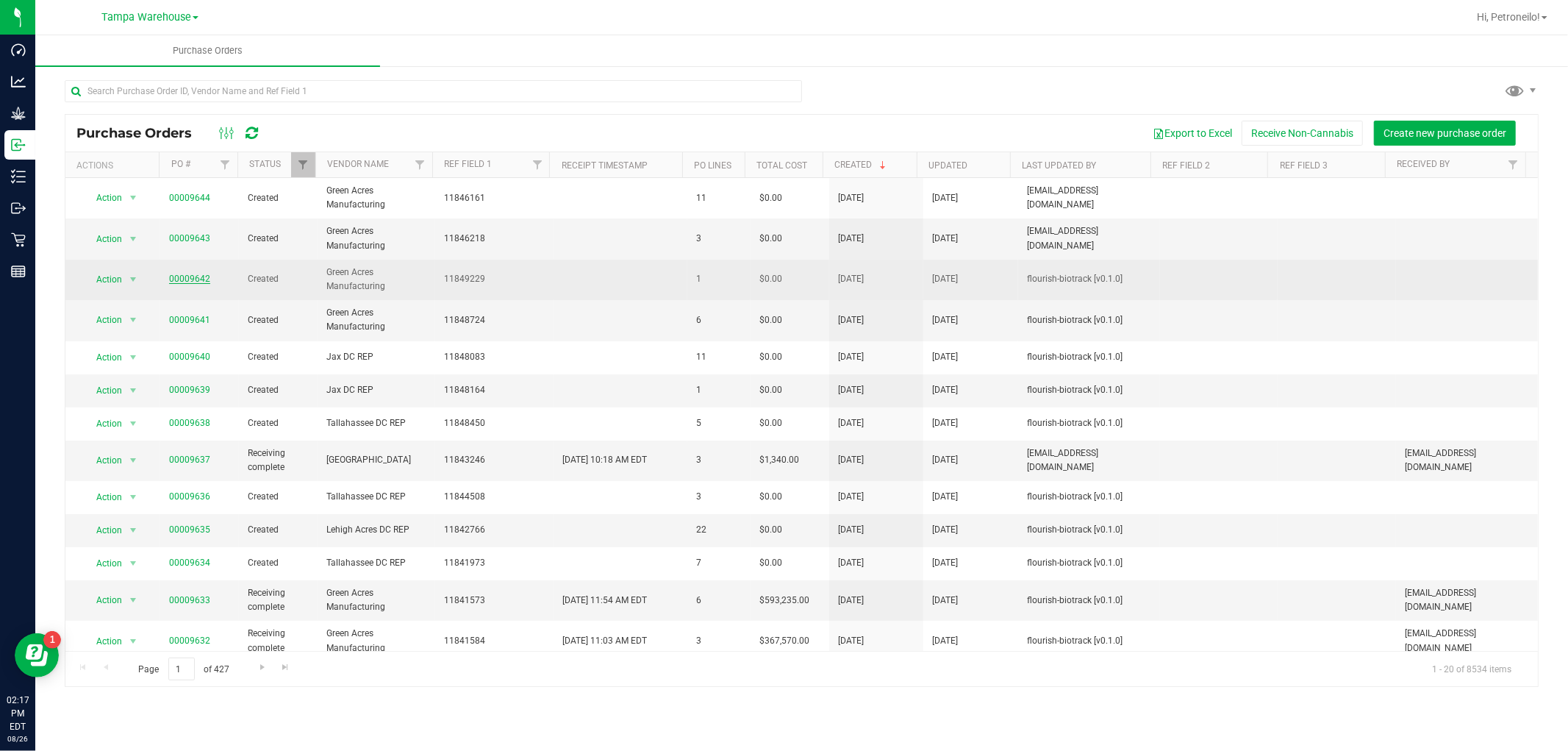
click at [190, 279] on link "00009642" at bounding box center [190, 279] width 42 height 11
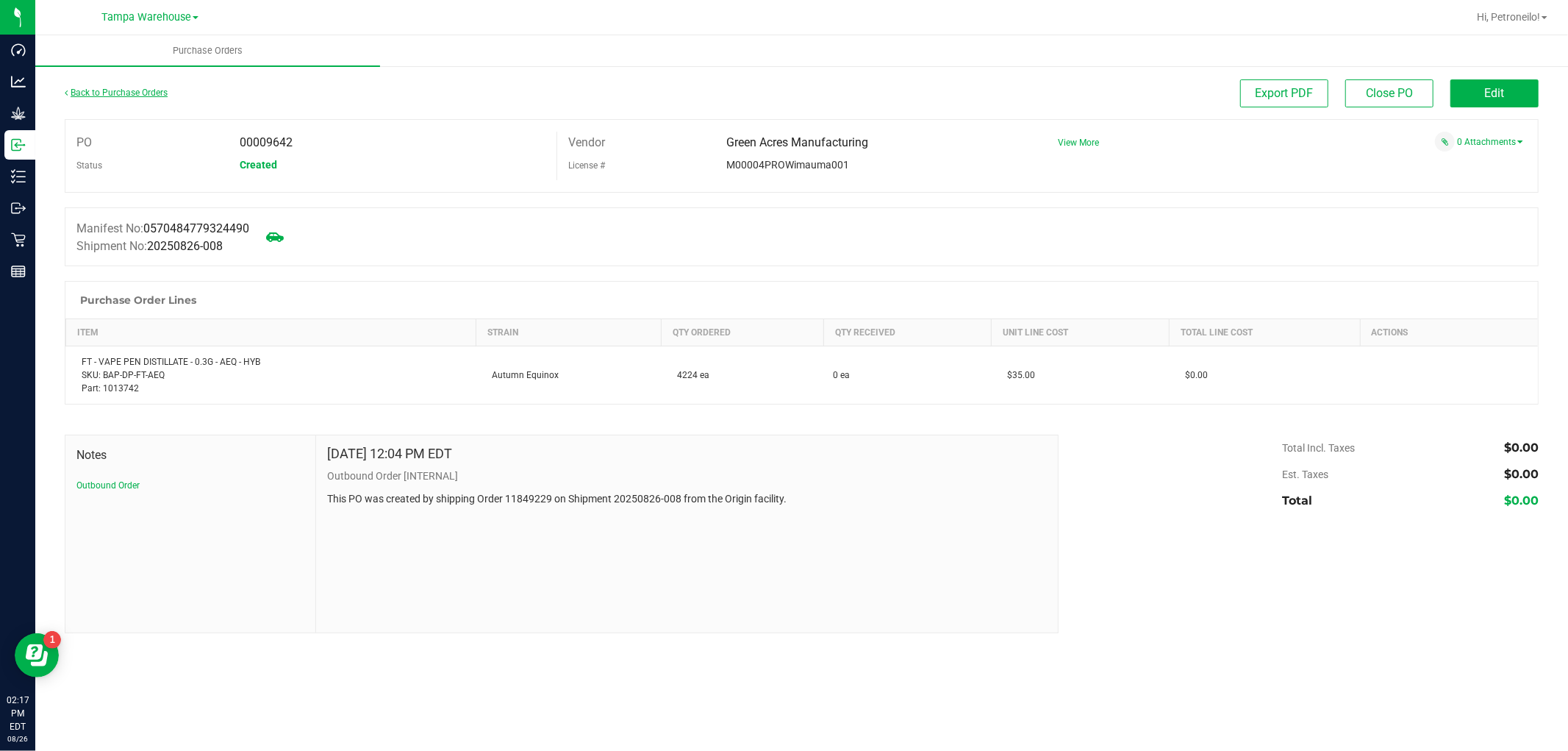
click at [116, 87] on link "Back to Purchase Orders" at bounding box center [116, 92] width 103 height 11
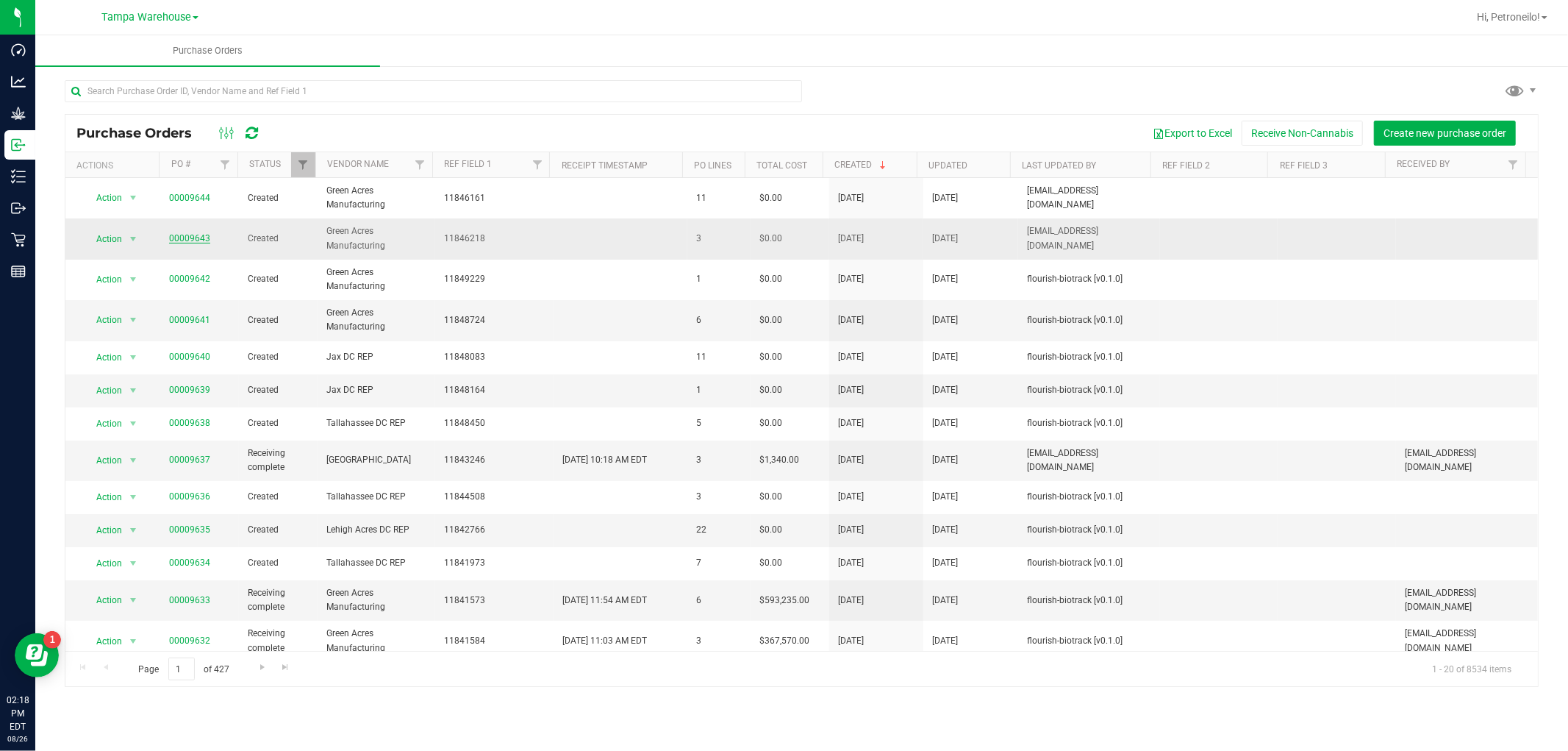
click at [190, 241] on link "00009643" at bounding box center [190, 238] width 42 height 11
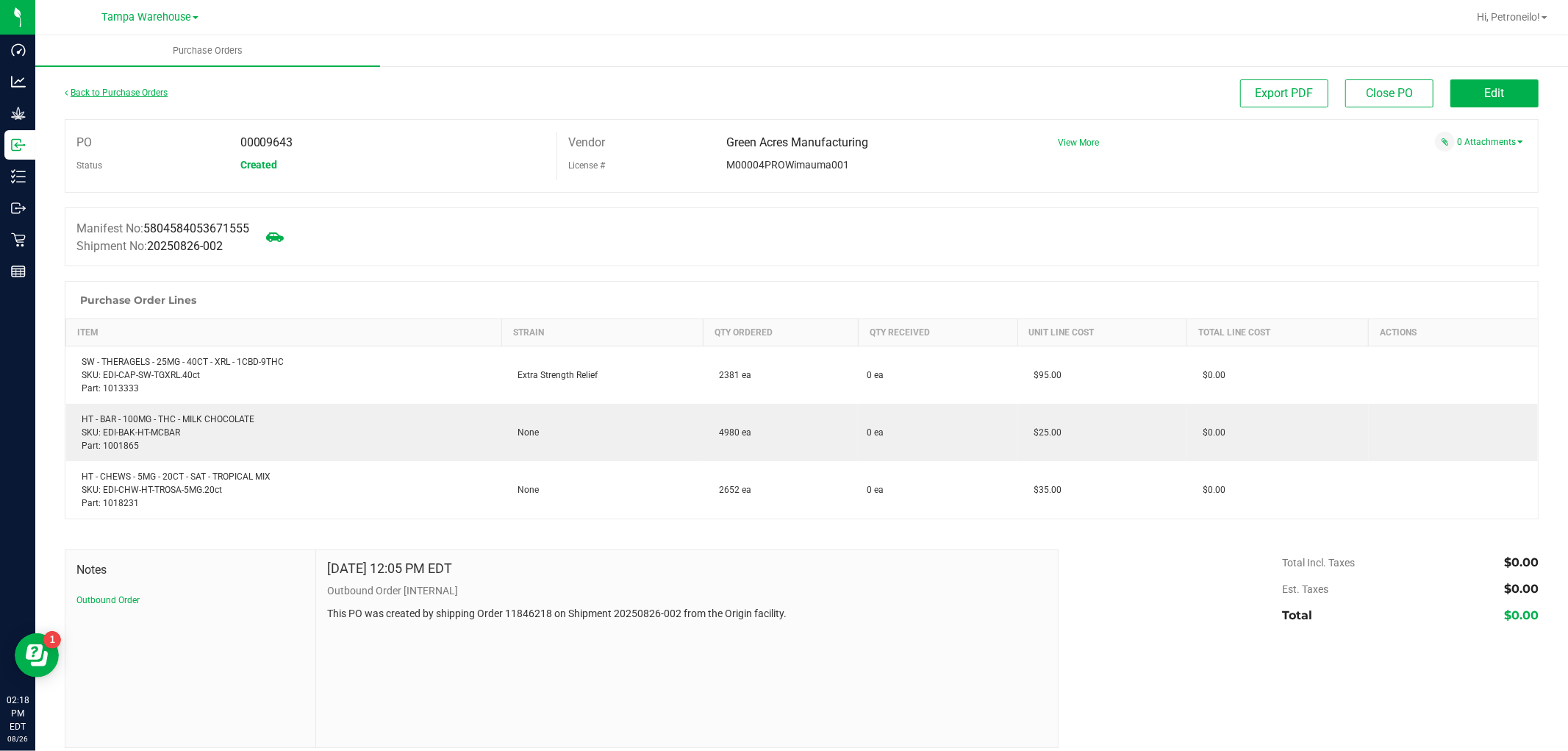
click at [117, 90] on link "Back to Purchase Orders" at bounding box center [116, 92] width 103 height 11
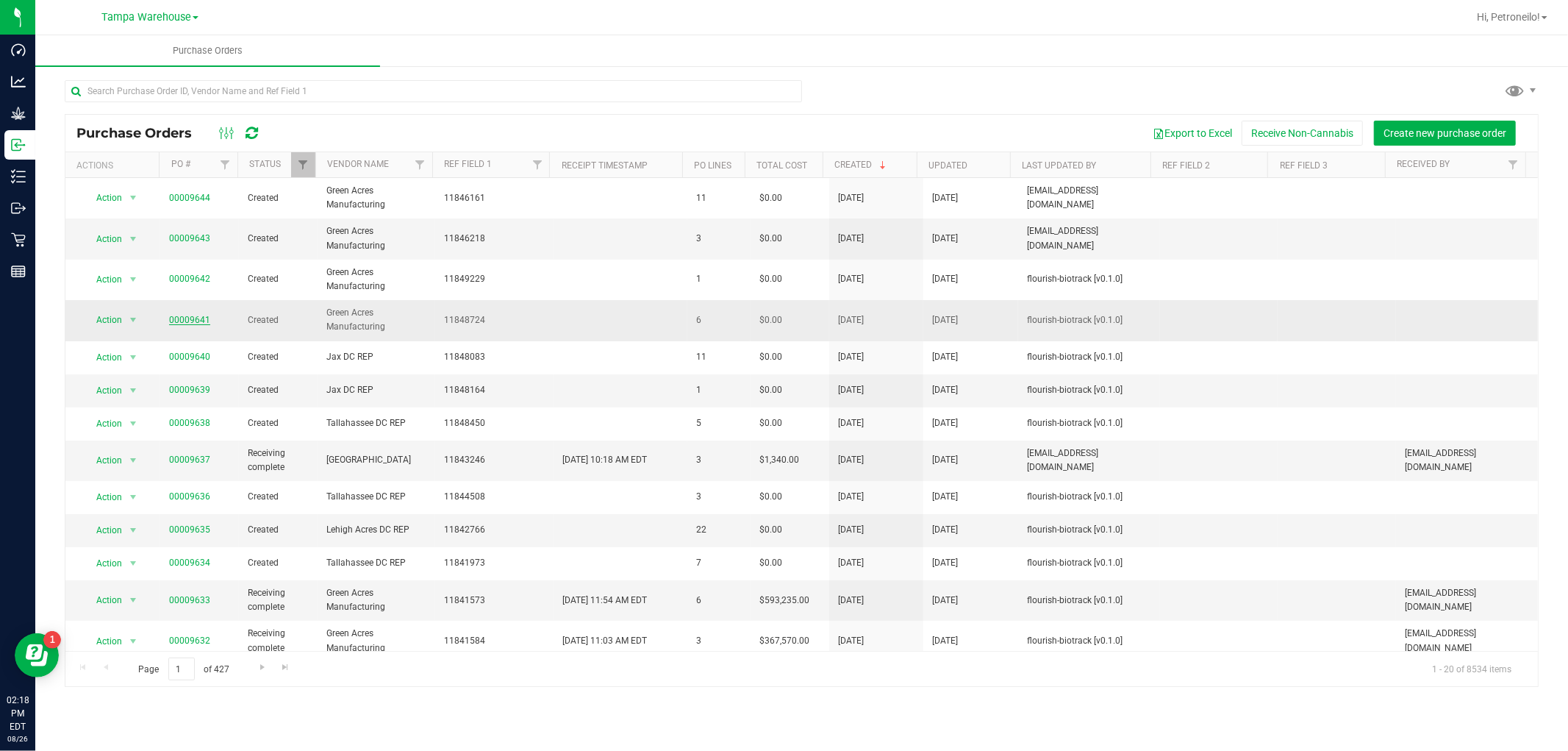
click at [179, 321] on link "00009641" at bounding box center [190, 319] width 42 height 11
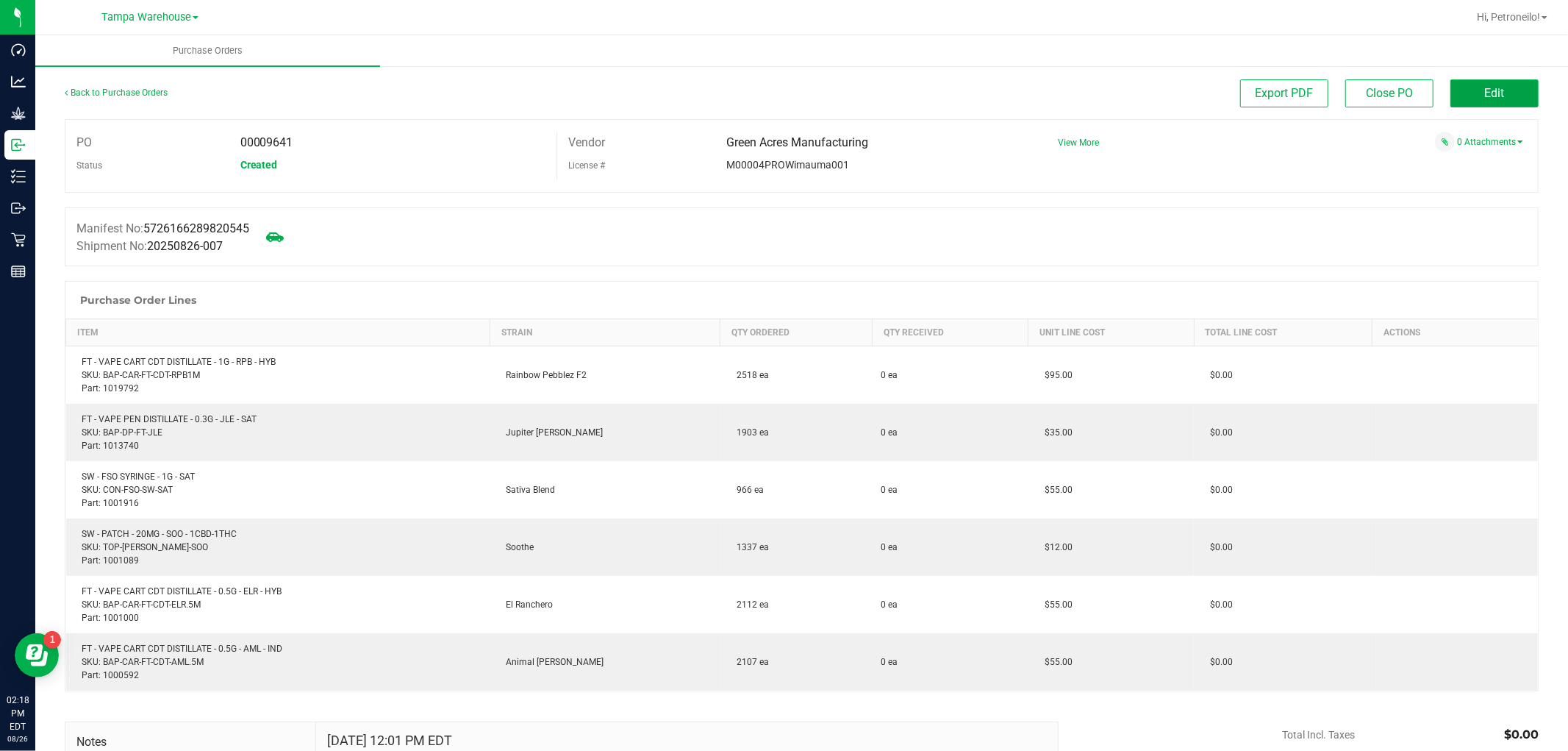
click at [1478, 103] on button "Edit" at bounding box center [1495, 93] width 88 height 28
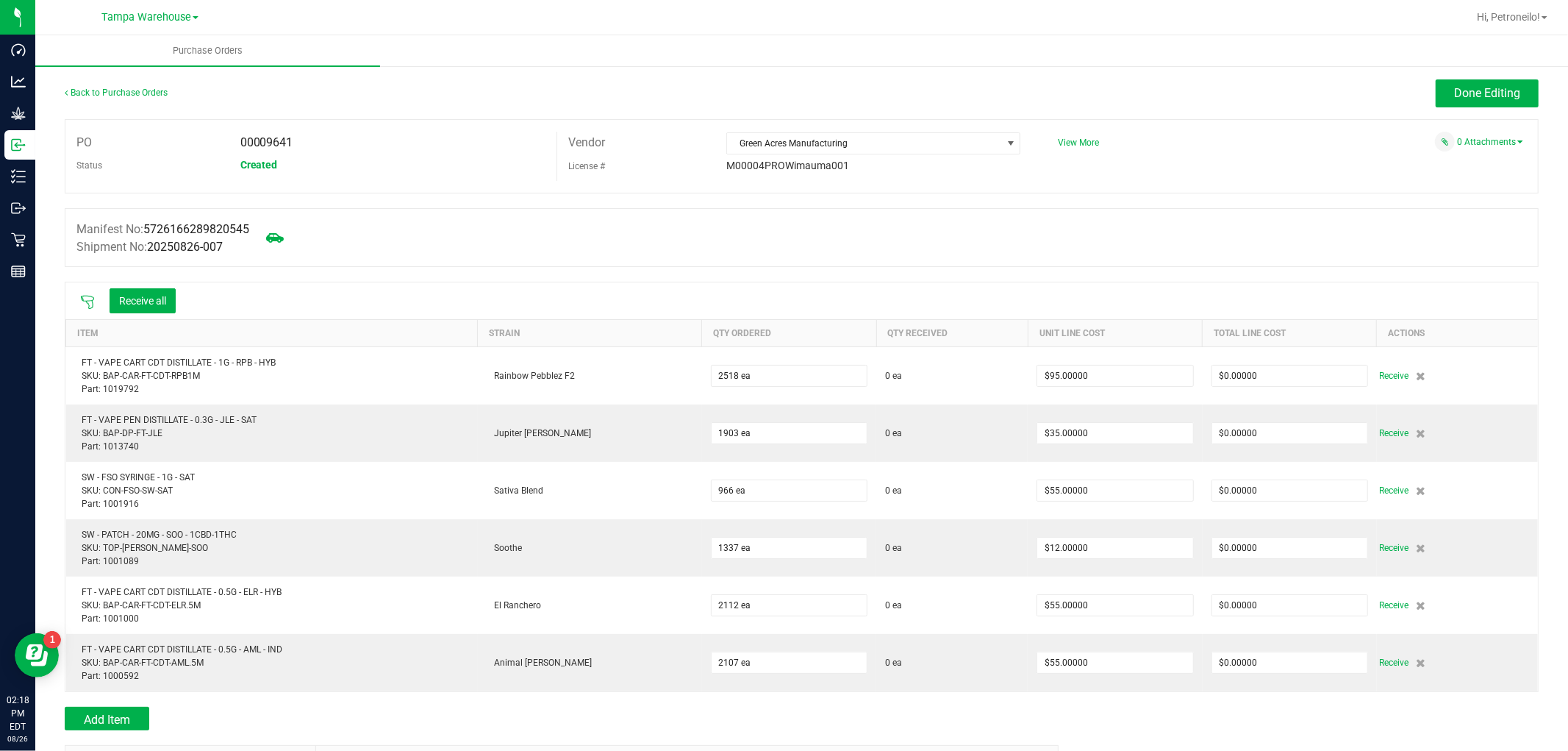
click at [87, 307] on icon at bounding box center [87, 302] width 15 height 15
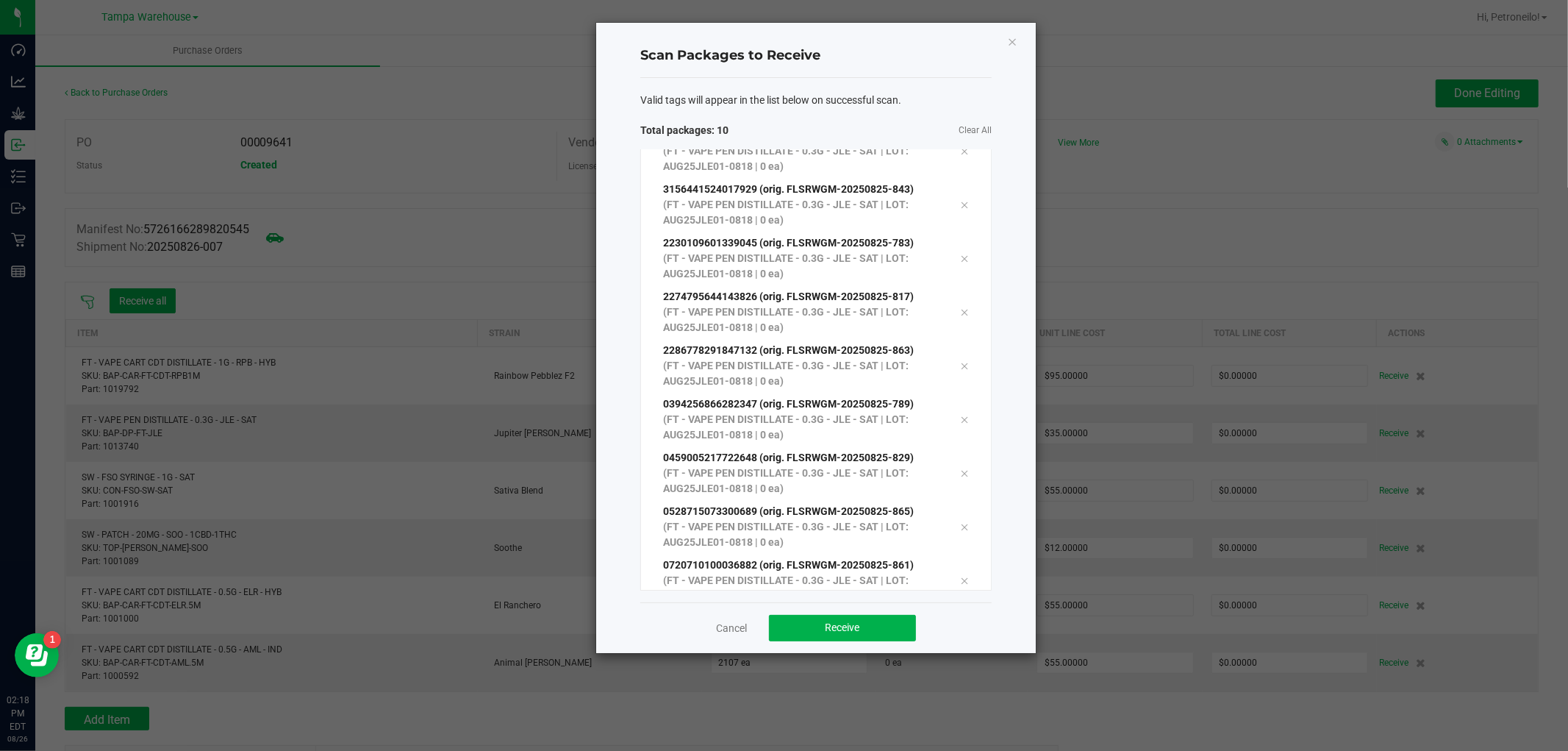
scroll to position [79, 0]
click at [834, 630] on span "Receive" at bounding box center [843, 627] width 34 height 11
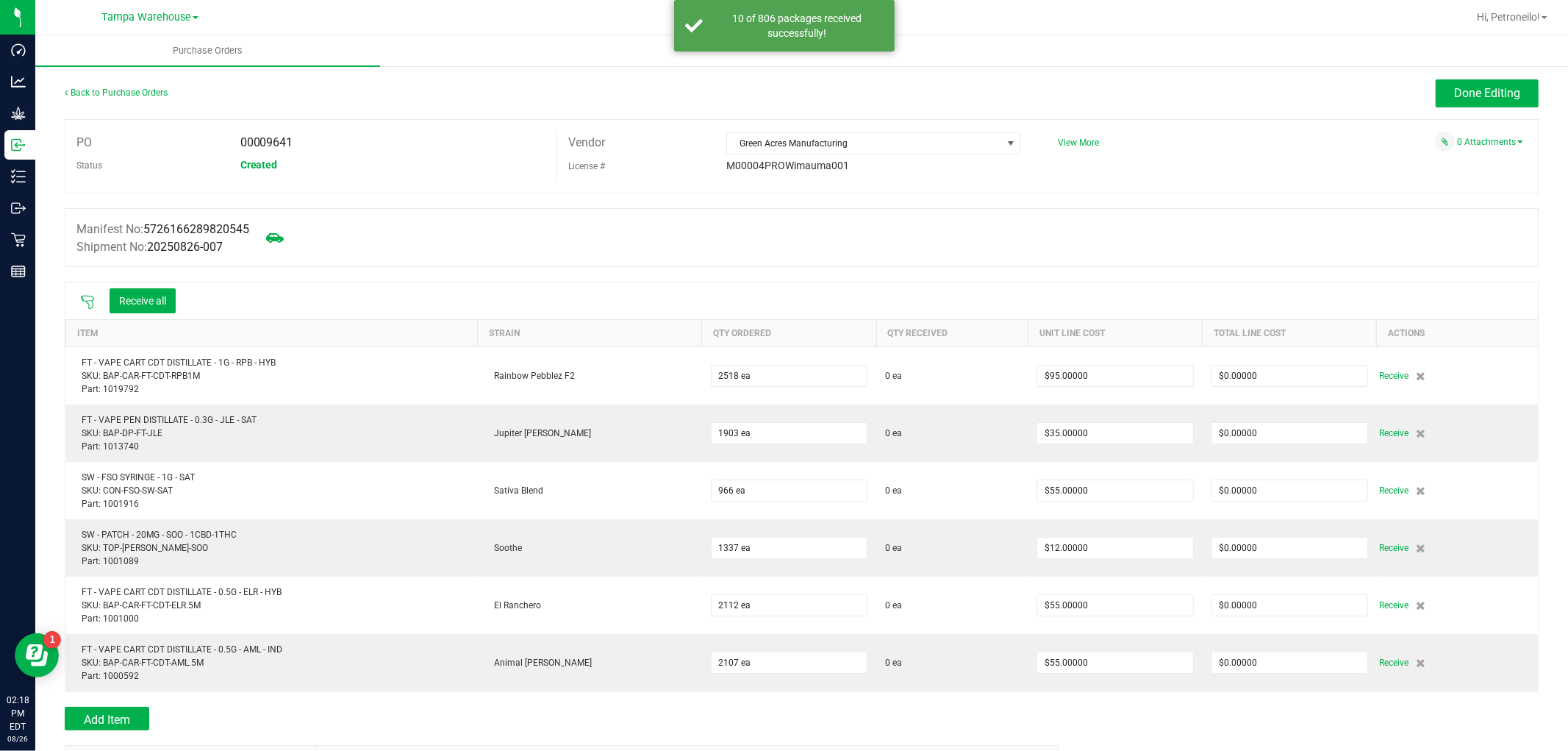
click at [86, 298] on icon at bounding box center [87, 302] width 15 height 15
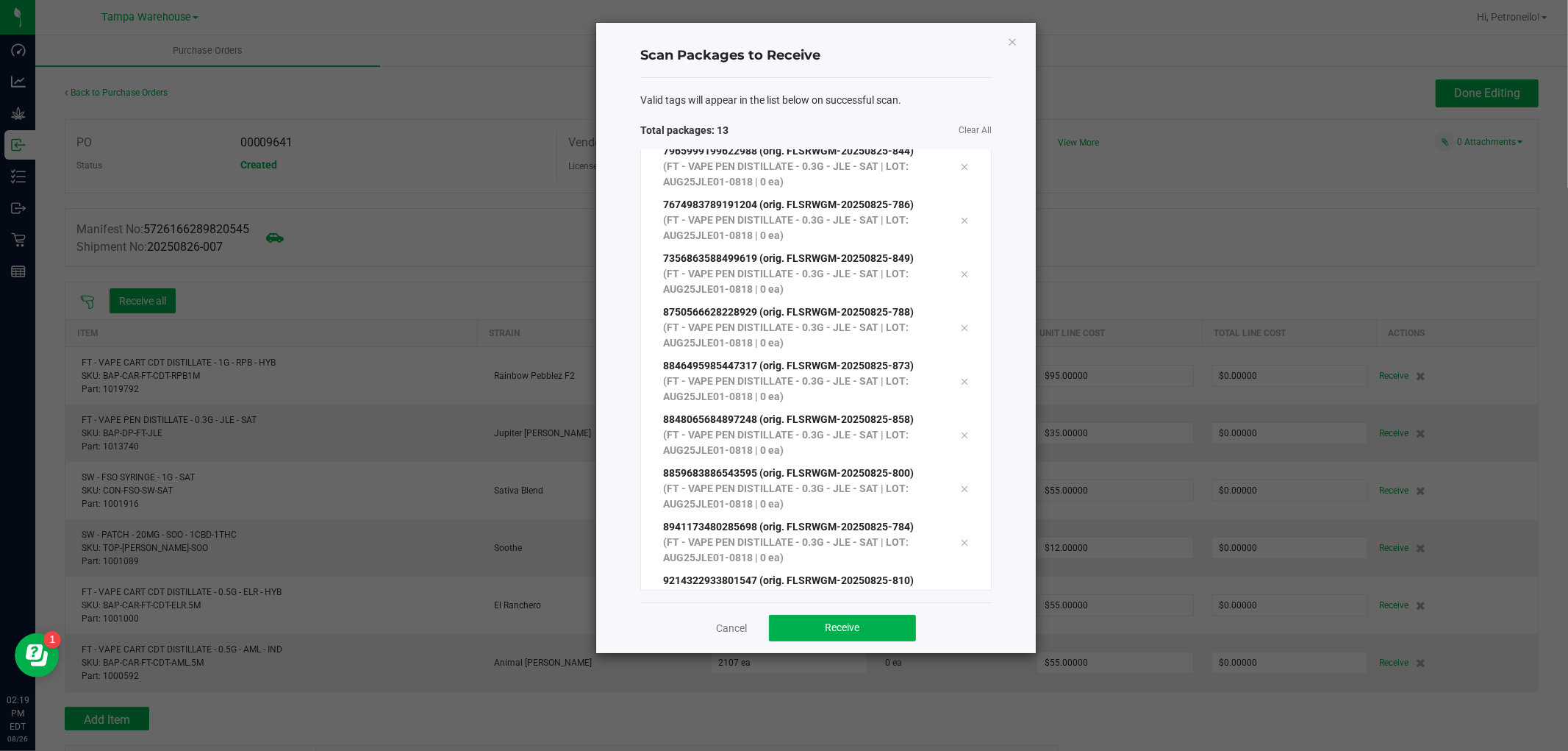
scroll to position [295, 0]
click at [841, 643] on div "Cancel Receive" at bounding box center [815, 627] width 351 height 51
click at [841, 640] on button "Receive" at bounding box center [842, 628] width 147 height 26
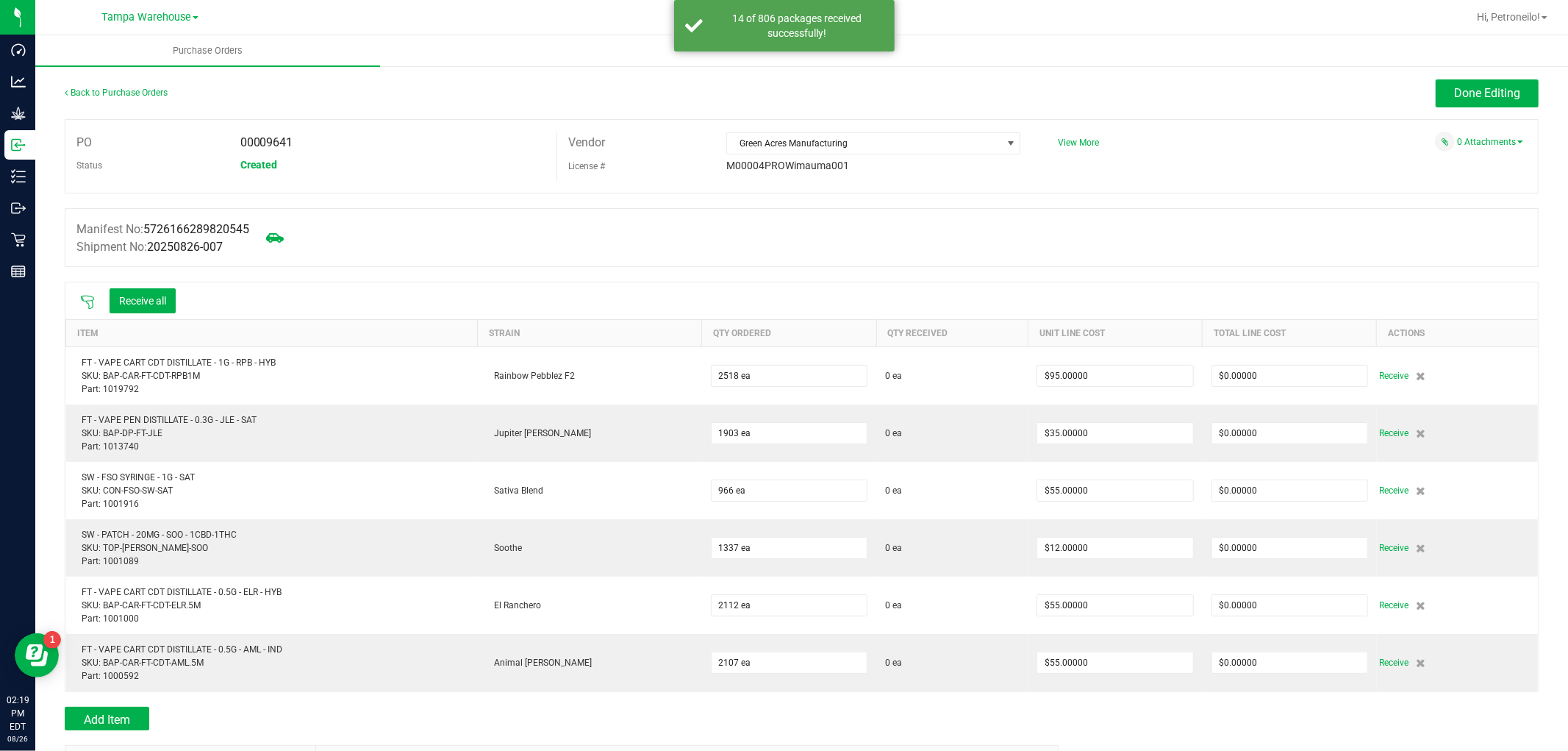
click at [93, 304] on icon at bounding box center [87, 302] width 15 height 15
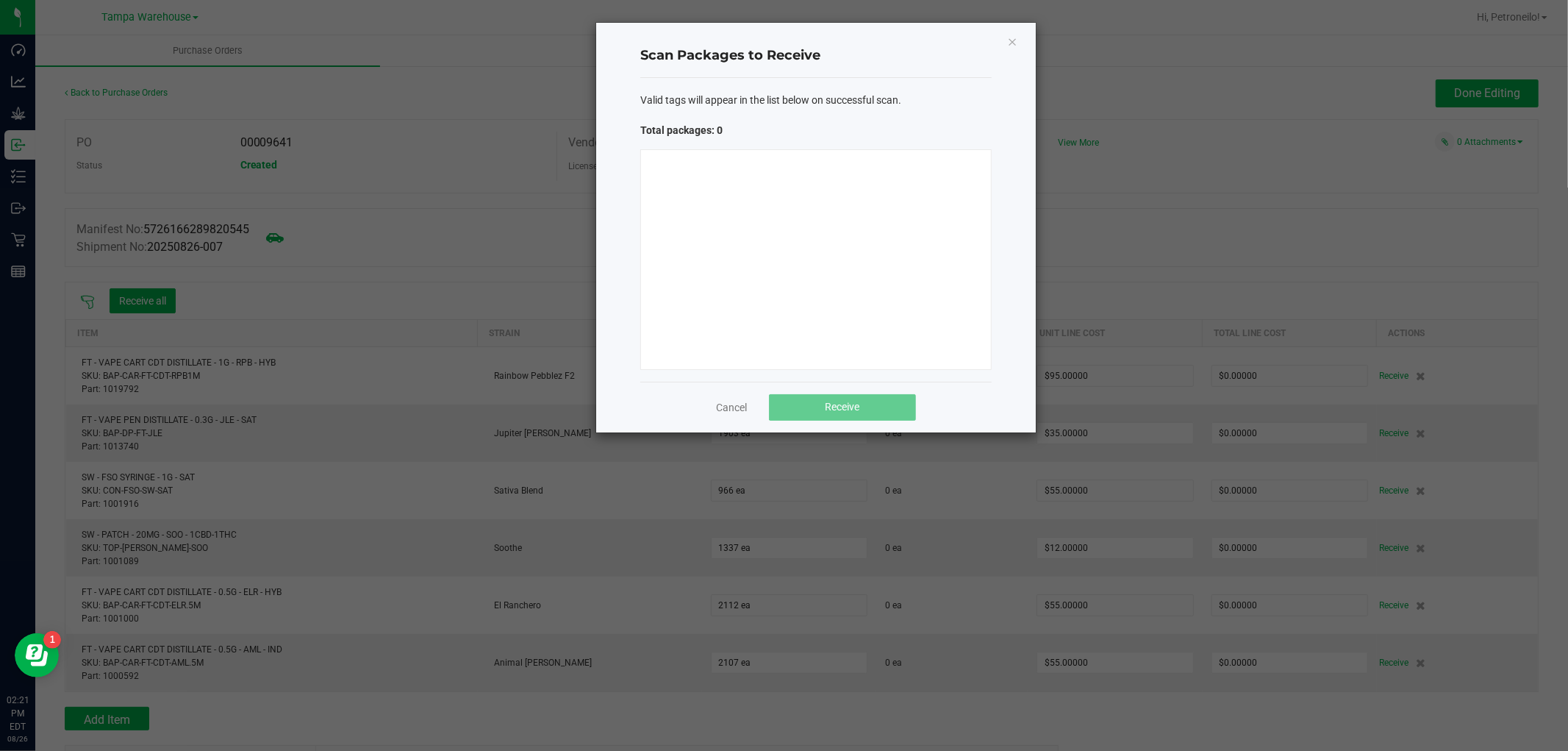
click at [1275, 270] on ngb-modal-window "Scan Packages to Receive Valid tags will appear in the list below on successful…" at bounding box center [789, 376] width 1579 height 751
